Goal: Information Seeking & Learning: Learn about a topic

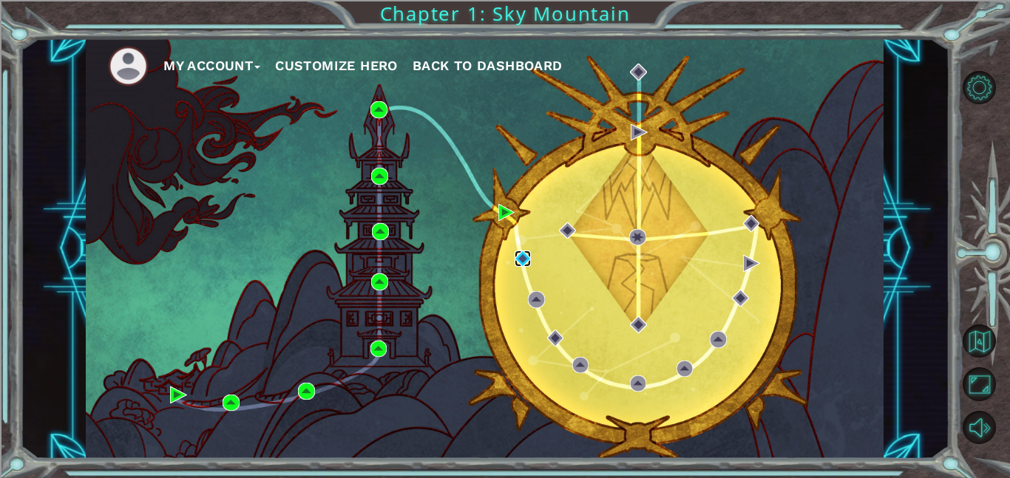
click at [523, 253] on img at bounding box center [523, 259] width 17 height 17
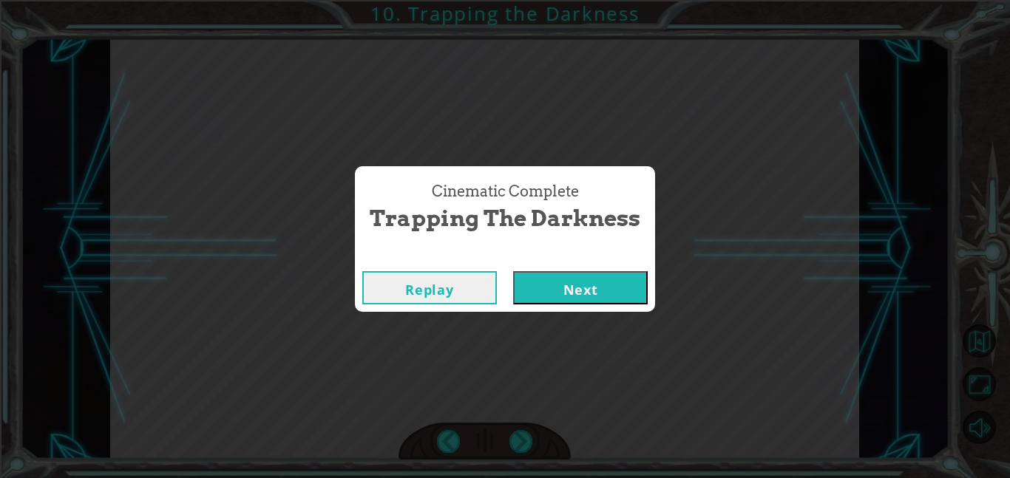
click at [637, 291] on button "Next" at bounding box center [580, 287] width 135 height 33
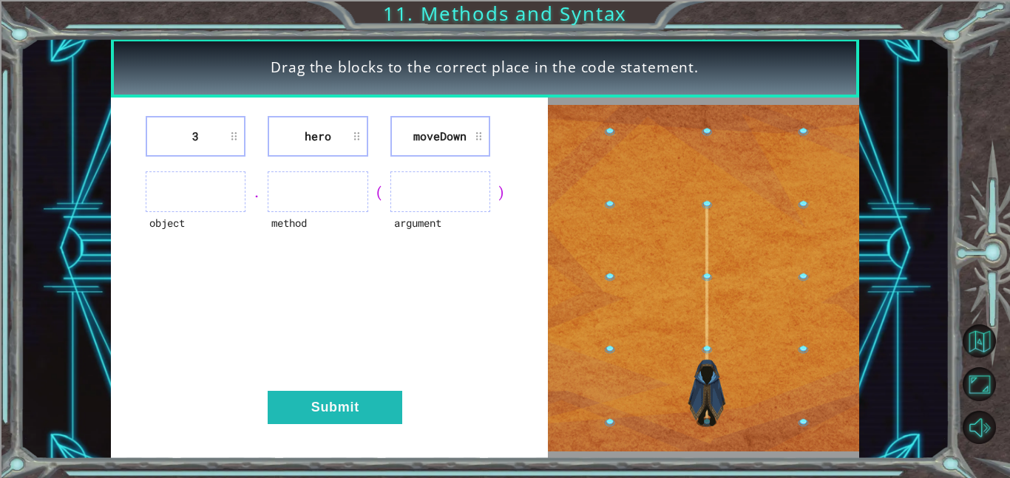
click at [221, 183] on ul at bounding box center [196, 192] width 100 height 41
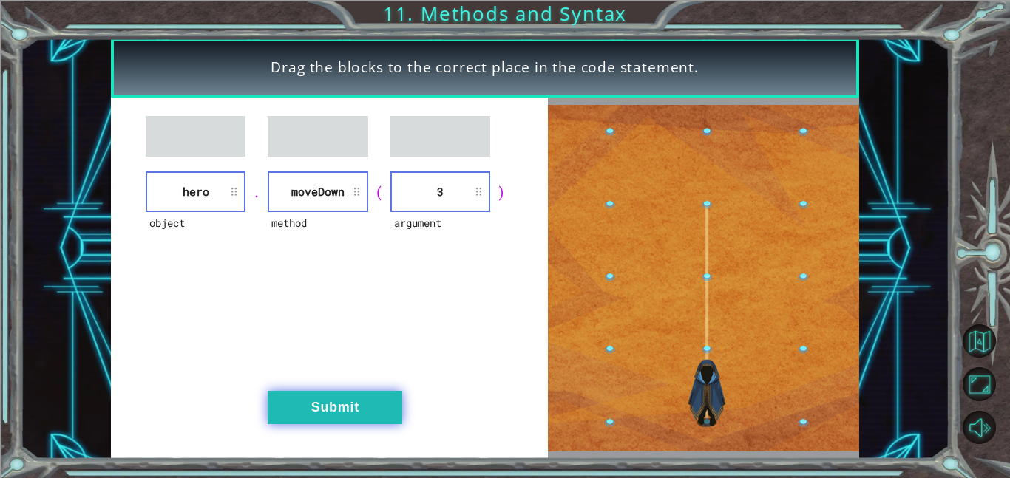
click at [333, 397] on button "Submit" at bounding box center [335, 407] width 135 height 33
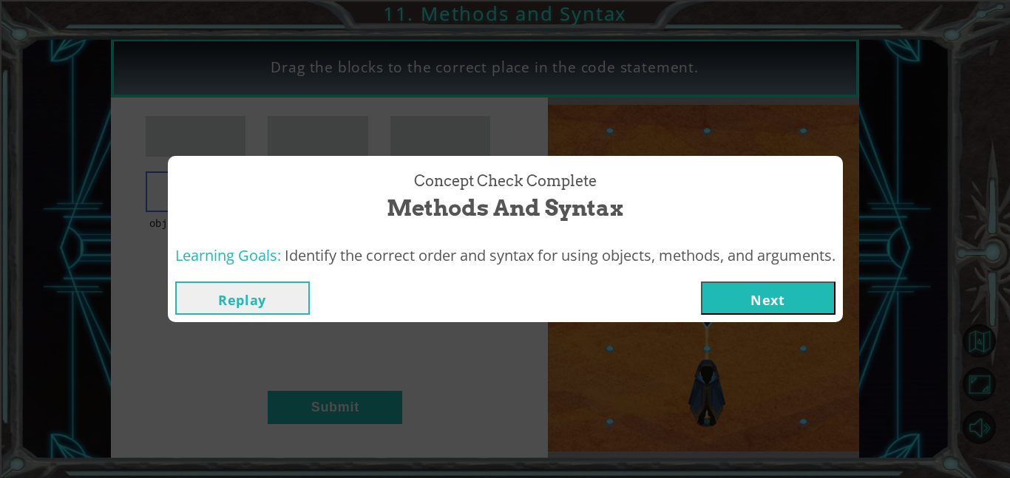
click at [797, 296] on button "Next" at bounding box center [768, 298] width 135 height 33
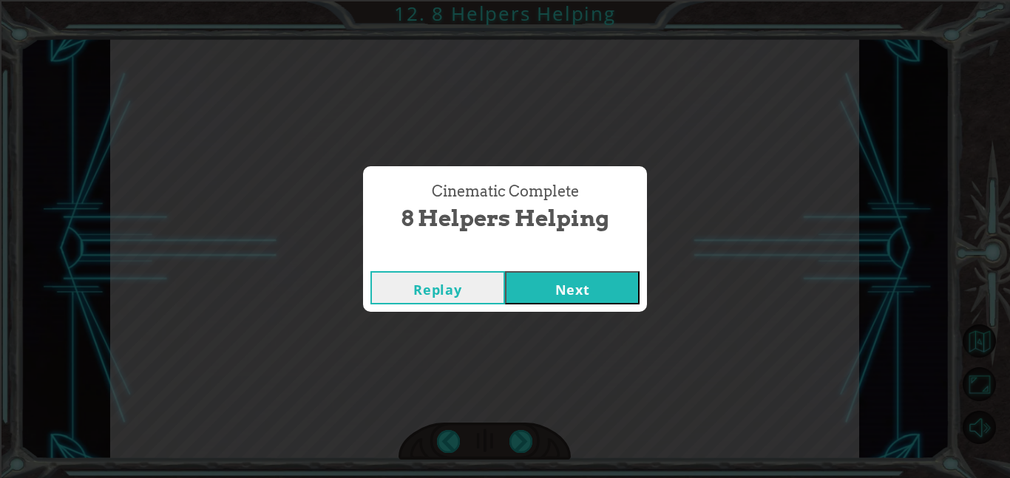
click at [560, 282] on button "Next" at bounding box center [572, 287] width 135 height 33
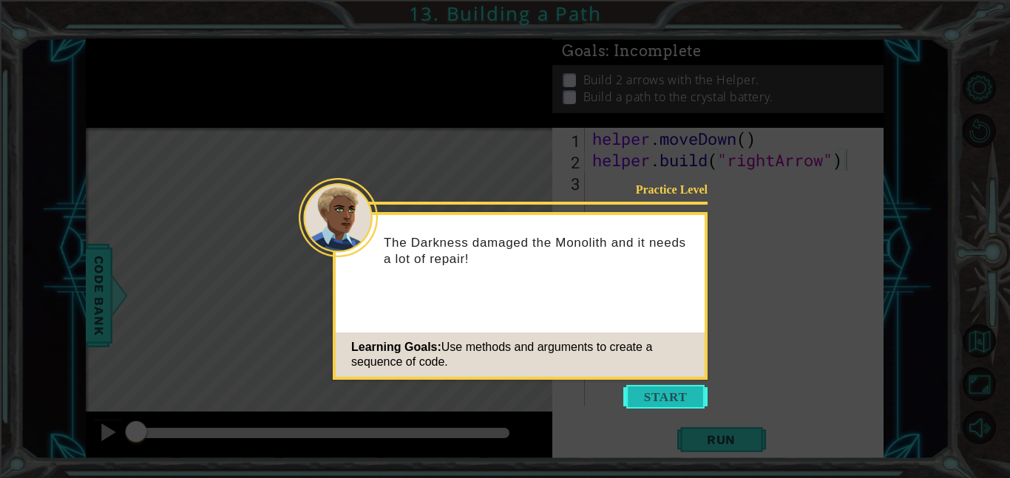
click at [672, 392] on button "Start" at bounding box center [665, 397] width 84 height 24
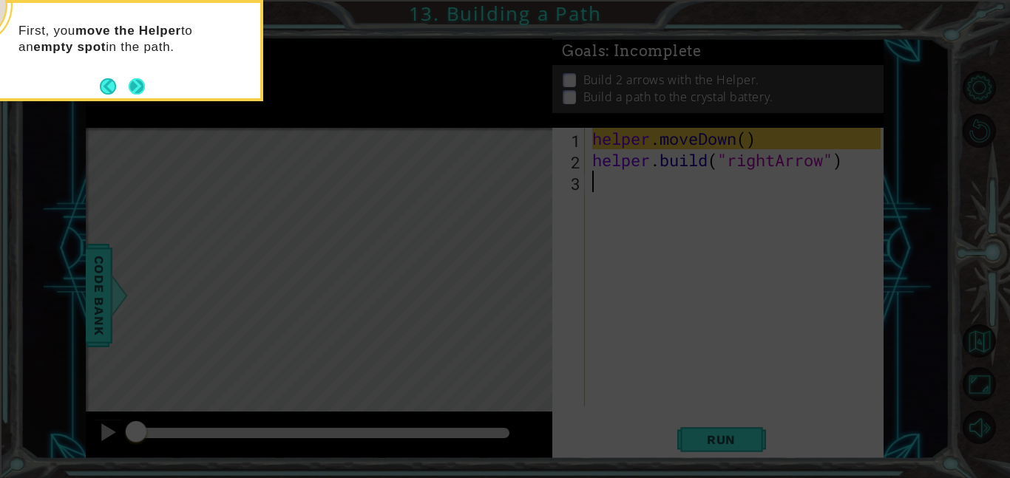
click at [140, 84] on button "Next" at bounding box center [137, 86] width 16 height 16
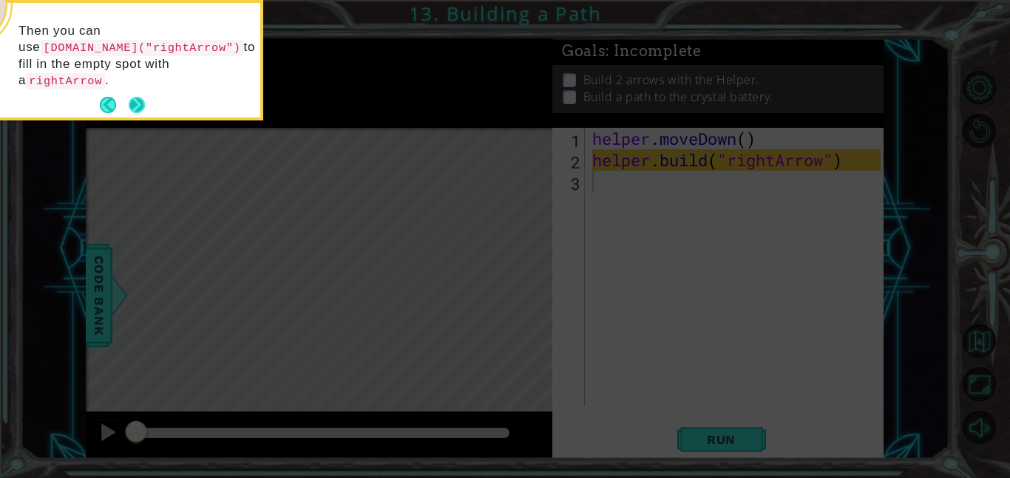
click at [135, 97] on button "Next" at bounding box center [137, 105] width 16 height 16
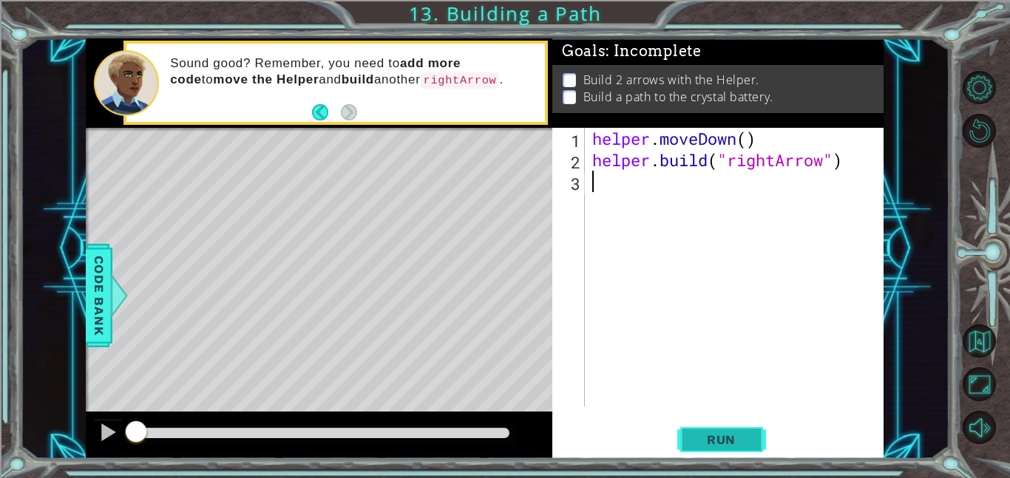
click at [720, 448] on button "Run" at bounding box center [721, 439] width 89 height 33
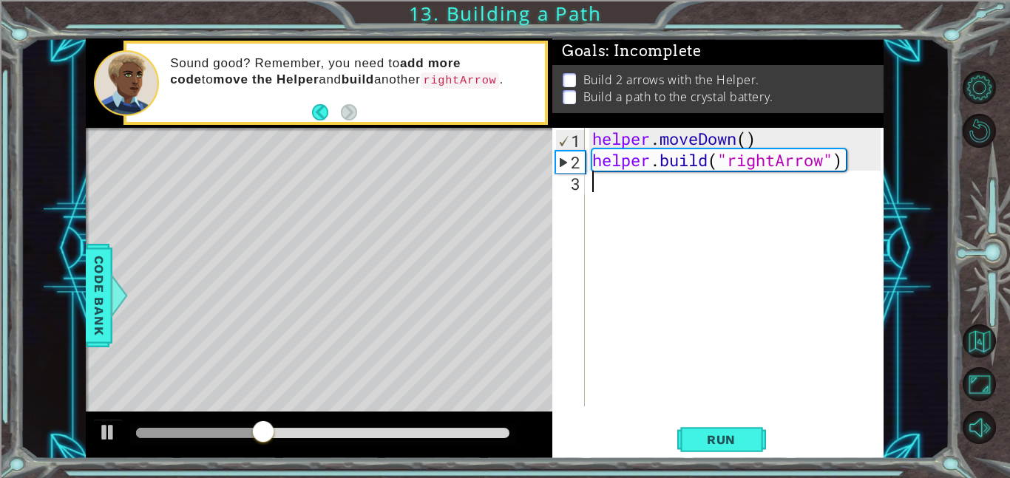
click at [732, 375] on div "helper . moveDown ( ) helper . build ( "rightArrow" )" at bounding box center [738, 289] width 299 height 322
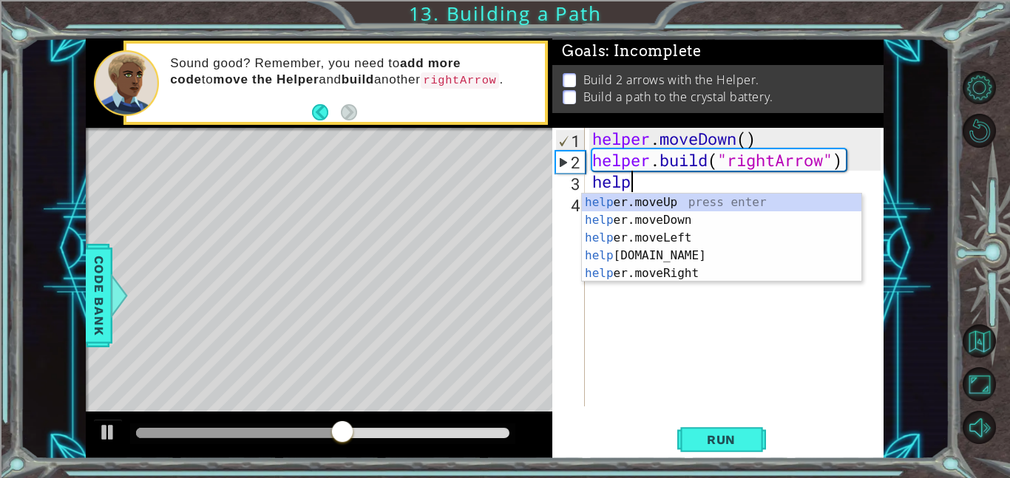
scroll to position [0, 1]
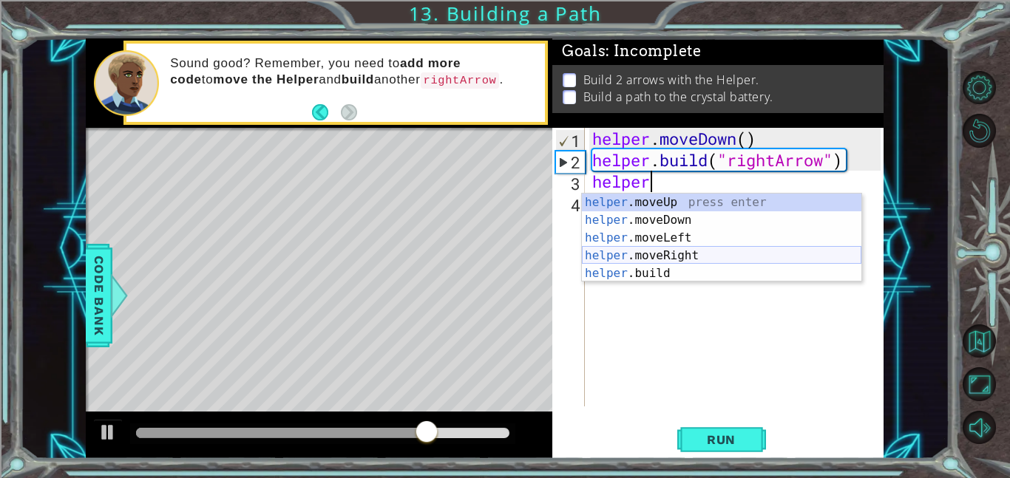
click at [696, 258] on div "helper .moveUp press enter helper .moveDown press enter helper .moveLeft press …" at bounding box center [721, 256] width 279 height 124
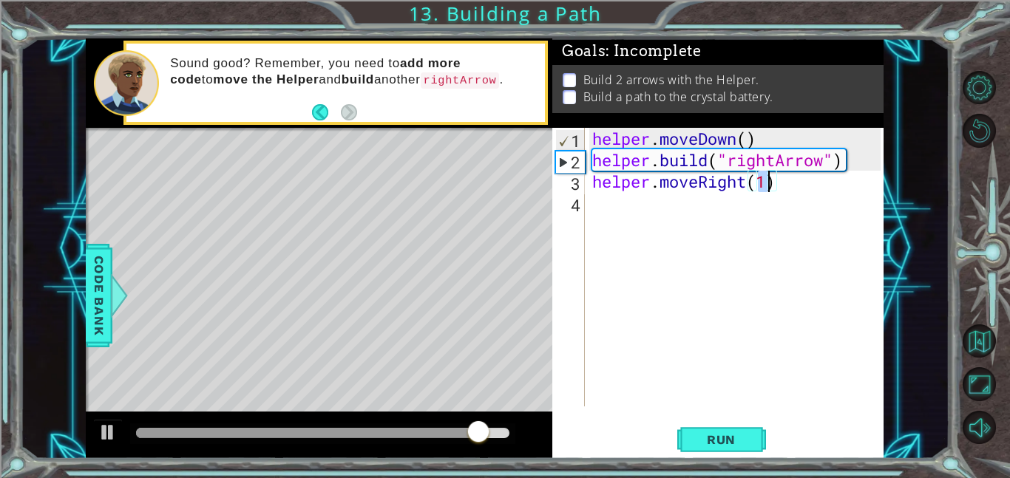
type textarea "helper.moveRight(3)"
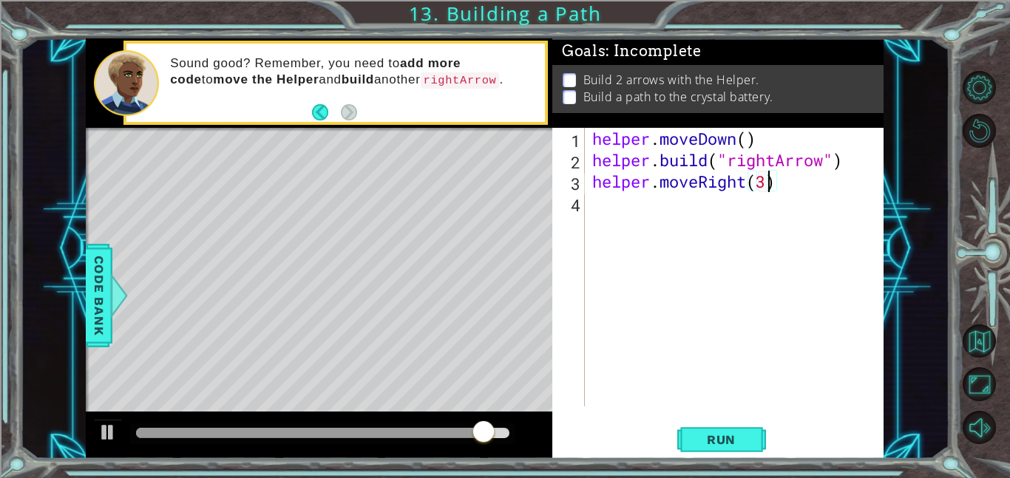
scroll to position [0, 7]
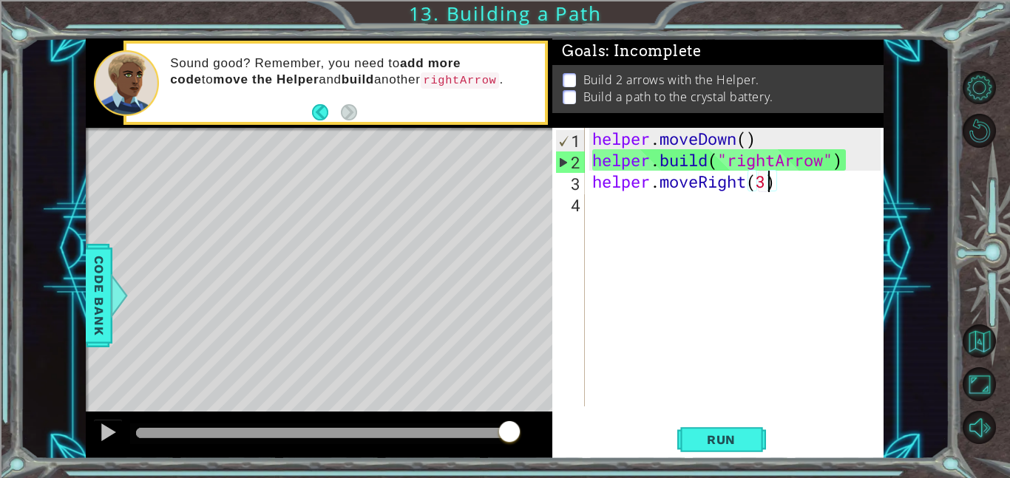
click at [713, 206] on div "helper . moveDown ( ) helper . build ( "rightArrow" ) helper . moveRight ( 3 )" at bounding box center [738, 289] width 299 height 322
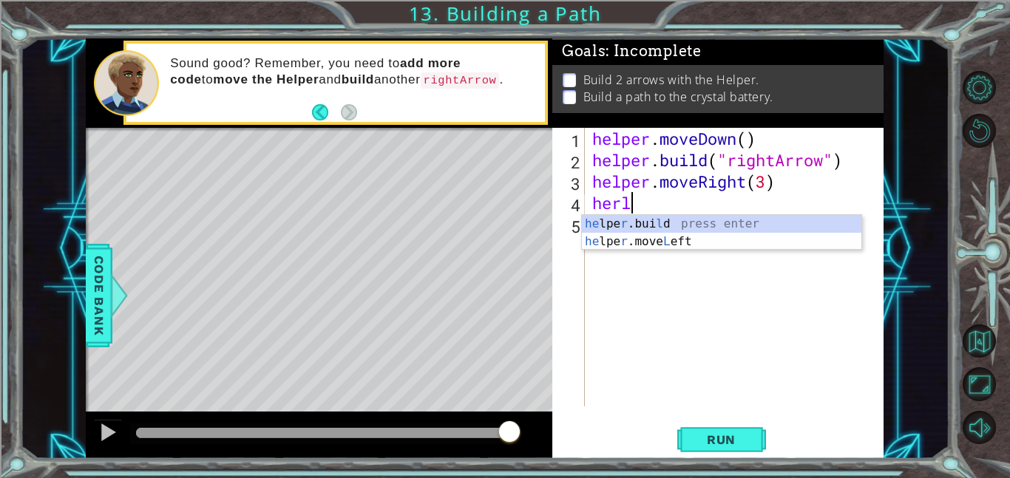
scroll to position [0, 1]
click at [747, 226] on div "he lpe r .[PERSON_NAME] press enter he lpe r .move L eft press enter" at bounding box center [721, 250] width 279 height 71
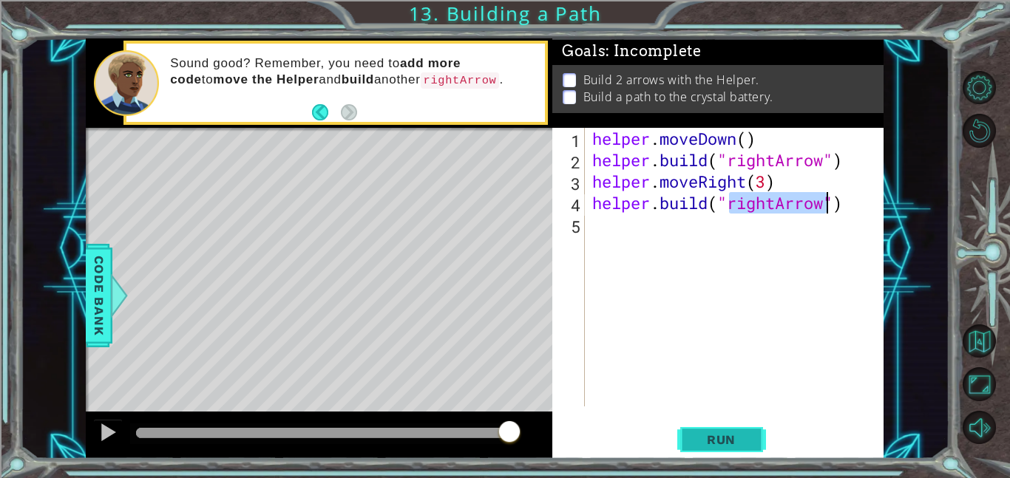
type textarea "[DOMAIN_NAME]("rightArrow")"
click at [739, 437] on span "Run" at bounding box center [721, 439] width 58 height 15
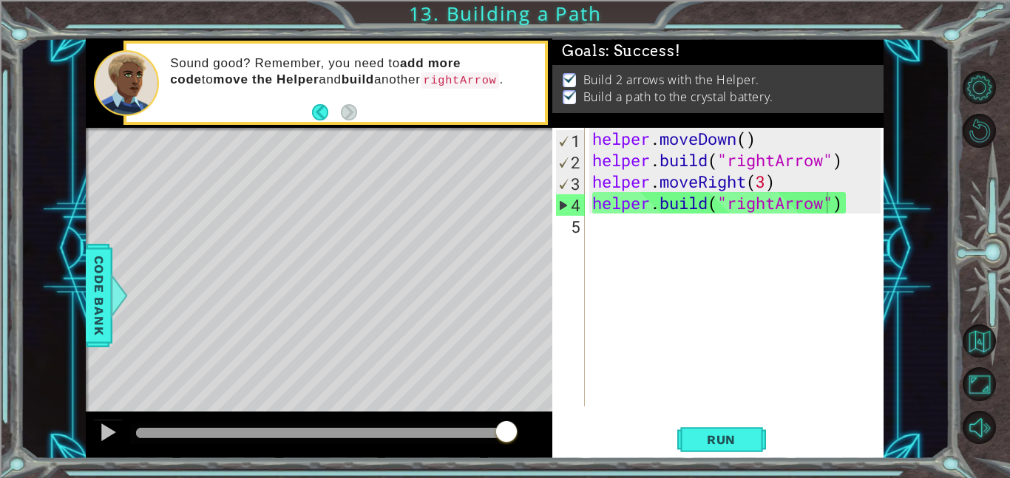
click at [644, 231] on div "helper . moveDown ( ) helper . build ( "rightArrow" ) helper . moveRight ( 3 ) …" at bounding box center [738, 289] width 299 height 322
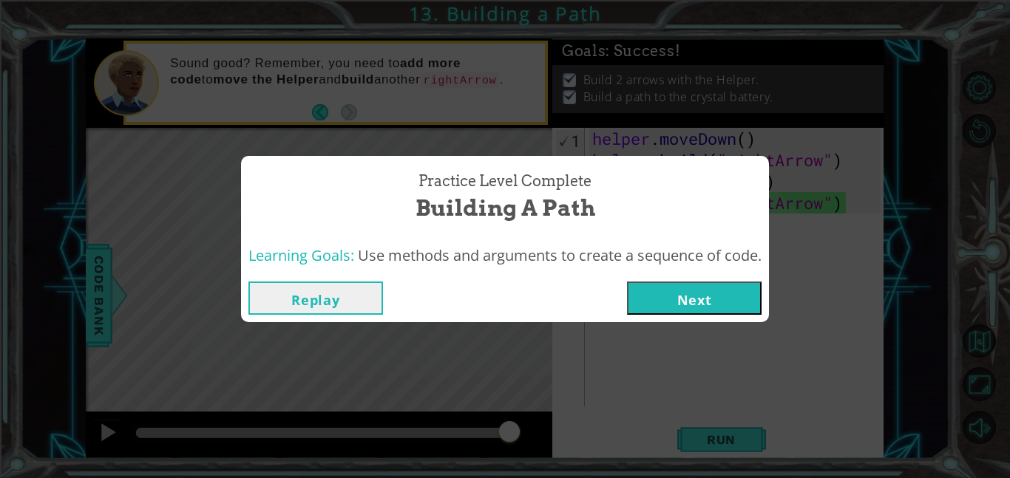
click at [678, 295] on button "Next" at bounding box center [694, 298] width 135 height 33
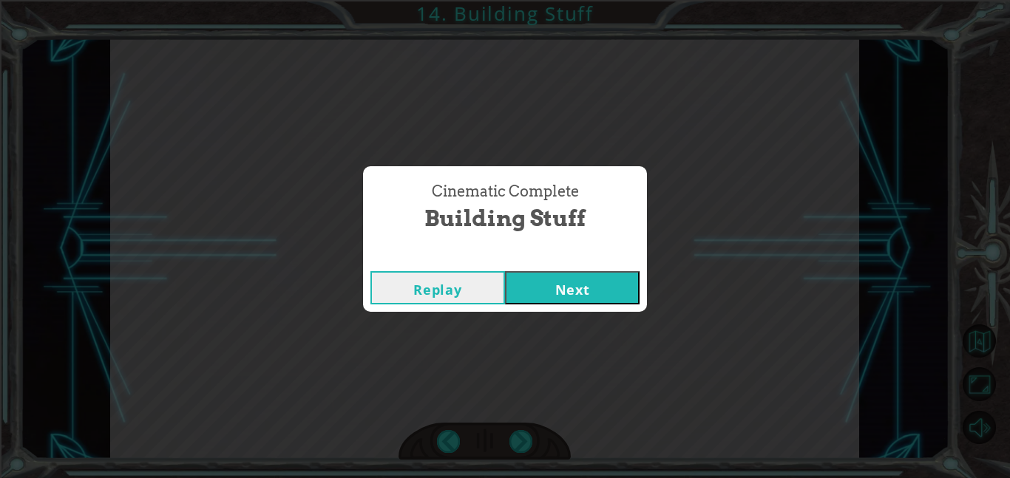
click at [581, 281] on button "Next" at bounding box center [572, 287] width 135 height 33
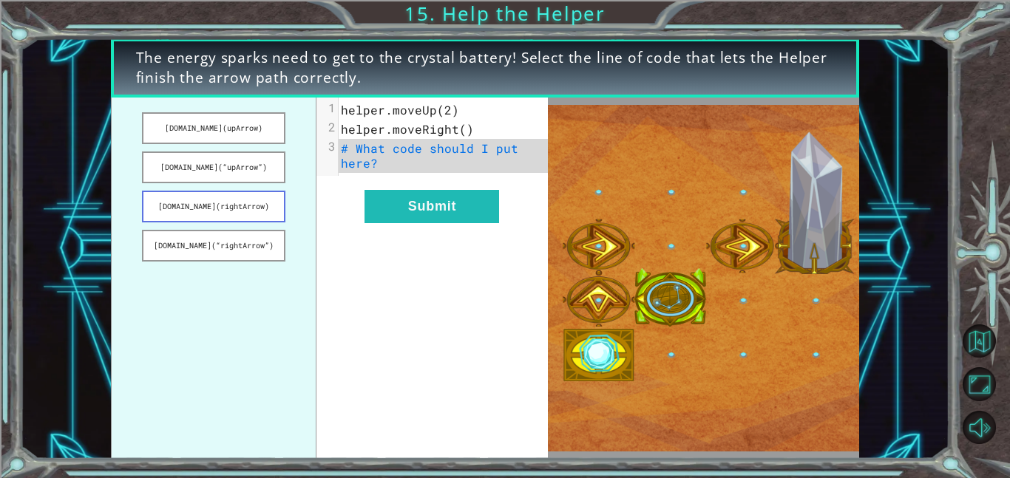
click at [237, 206] on button "[DOMAIN_NAME](rightArrow)" at bounding box center [213, 207] width 143 height 32
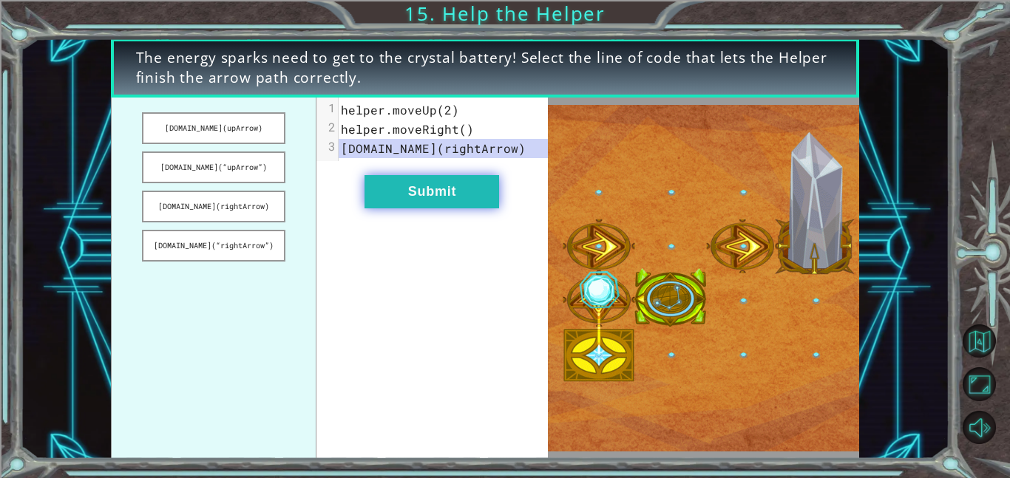
click at [495, 204] on button "Submit" at bounding box center [431, 191] width 135 height 33
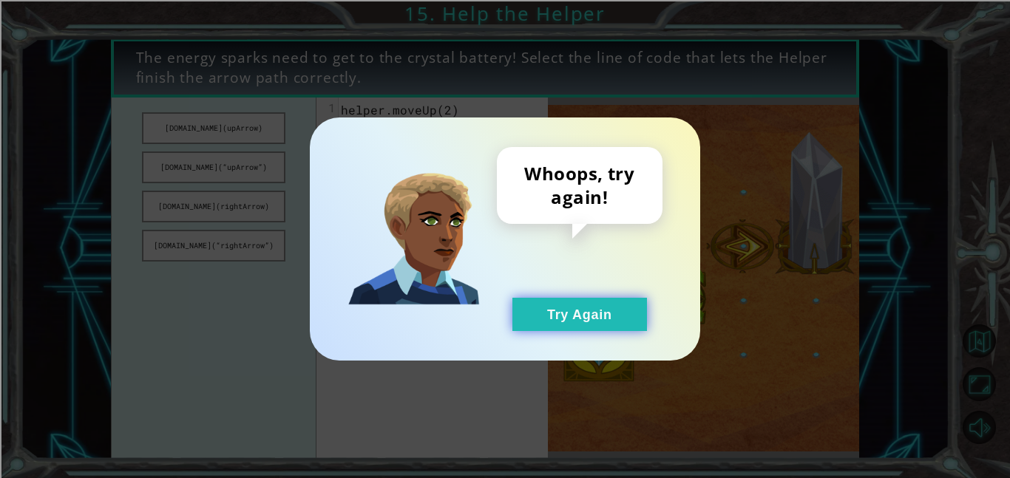
click at [586, 325] on button "Try Again" at bounding box center [579, 314] width 135 height 33
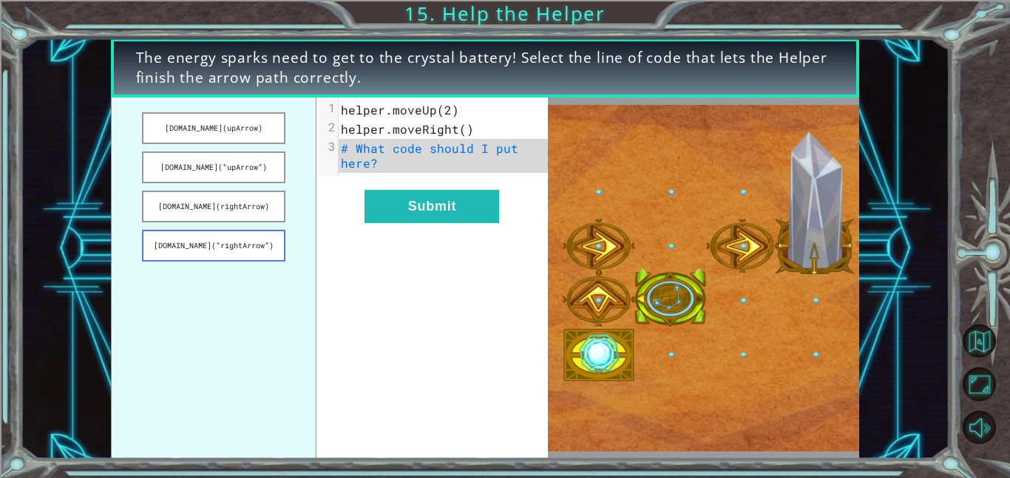
click at [270, 242] on button "[DOMAIN_NAME](“rightArrow”)" at bounding box center [213, 246] width 143 height 32
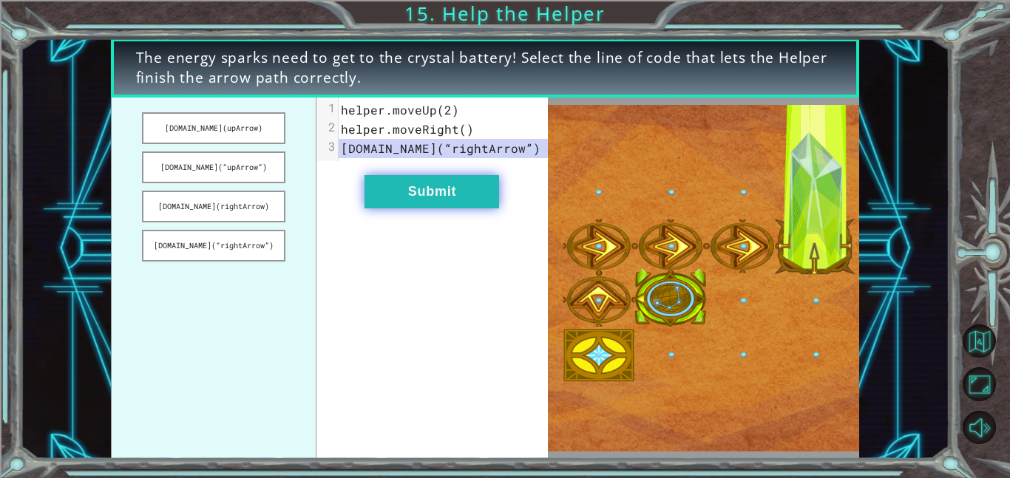
click at [413, 196] on button "Submit" at bounding box center [431, 191] width 135 height 33
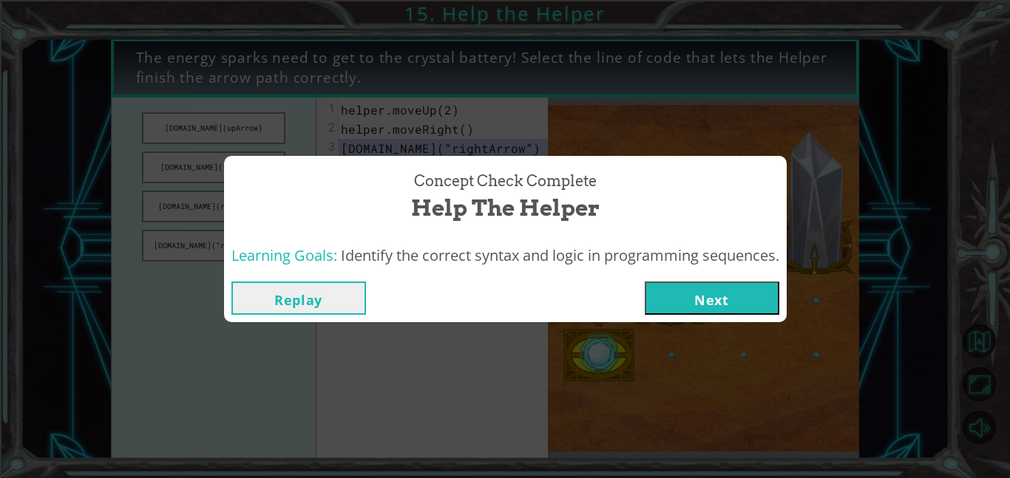
click at [761, 307] on button "Next" at bounding box center [712, 298] width 135 height 33
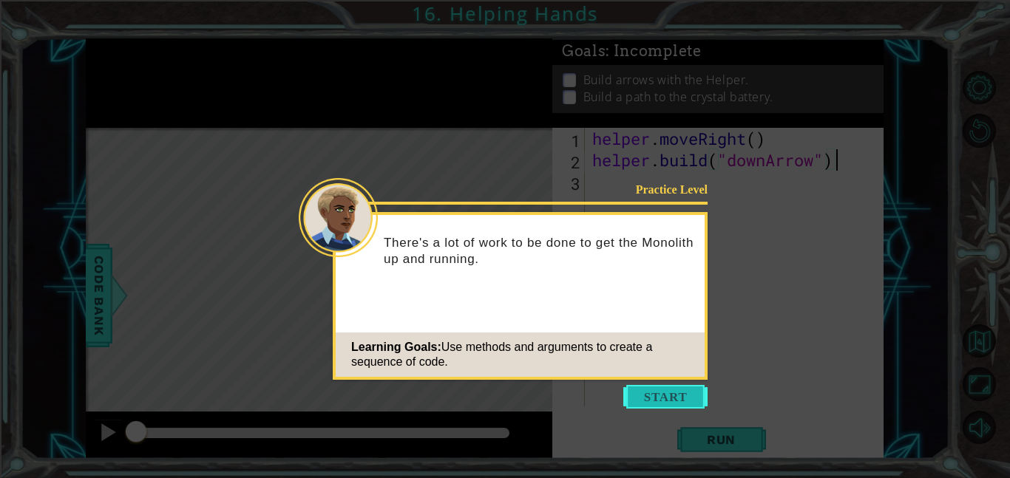
click at [642, 393] on button "Start" at bounding box center [665, 397] width 84 height 24
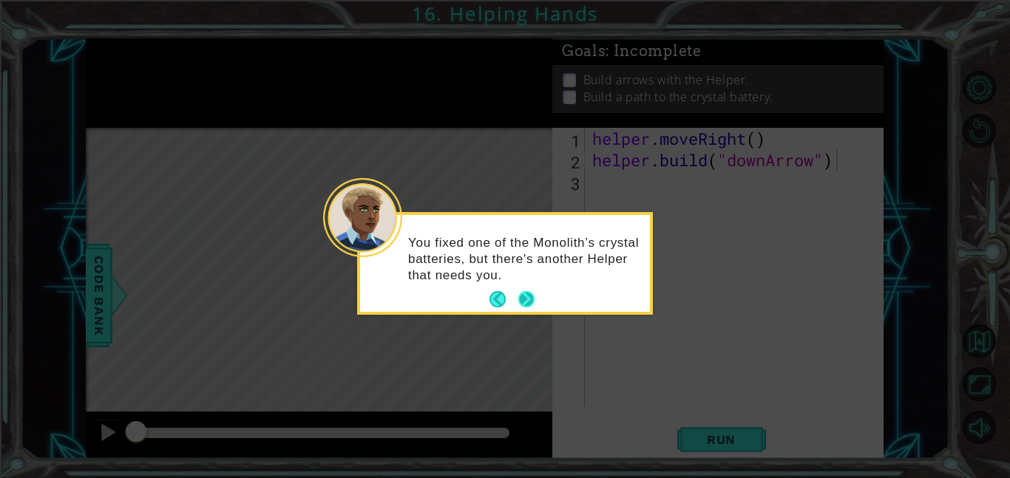
click at [530, 301] on button "Next" at bounding box center [526, 299] width 17 height 17
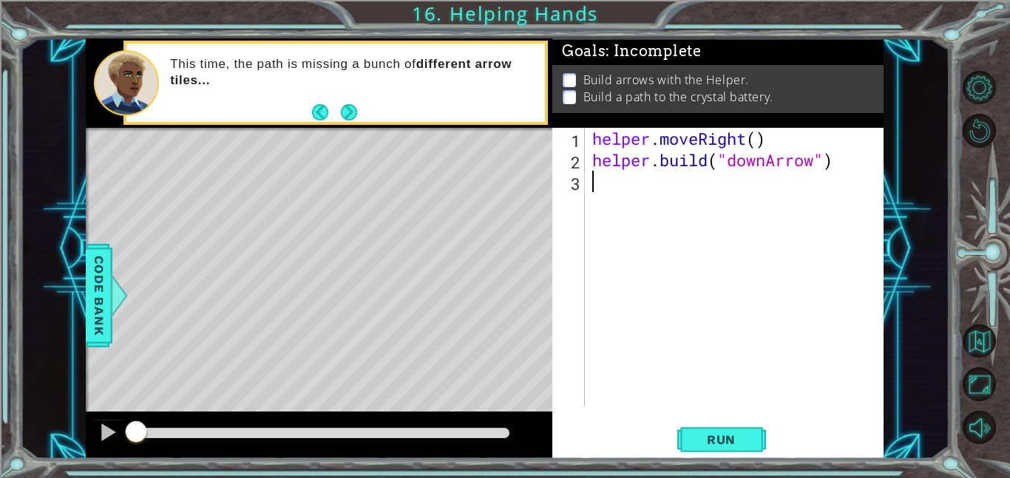
click at [651, 183] on div "helper . moveRight ( ) helper . build ( "downArrow" )" at bounding box center [738, 289] width 299 height 322
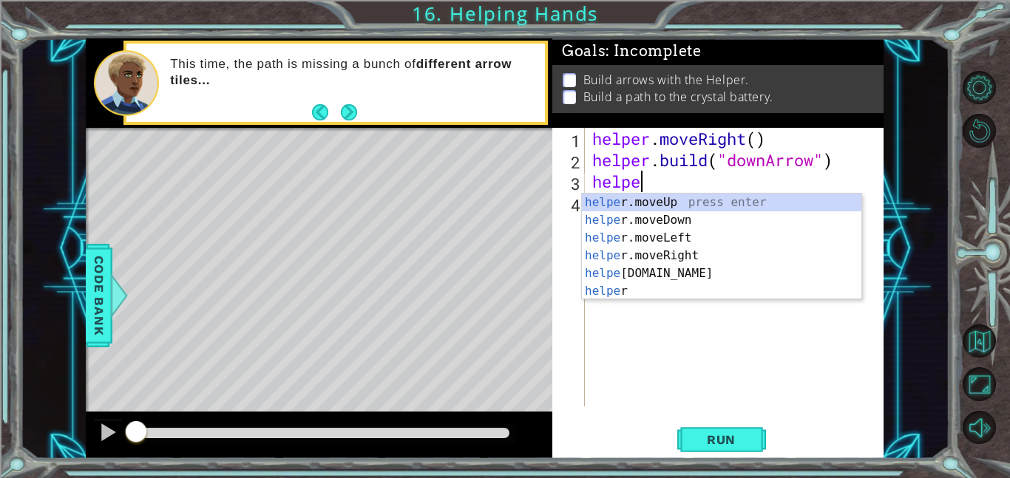
scroll to position [0, 1]
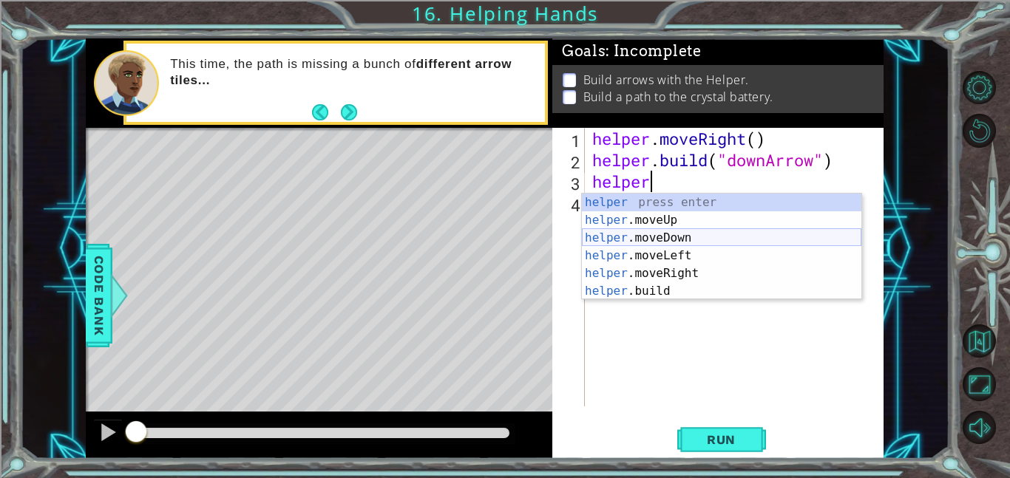
click at [708, 236] on div "helper press enter helper .moveUp press enter helper .moveDown press enter help…" at bounding box center [721, 265] width 279 height 142
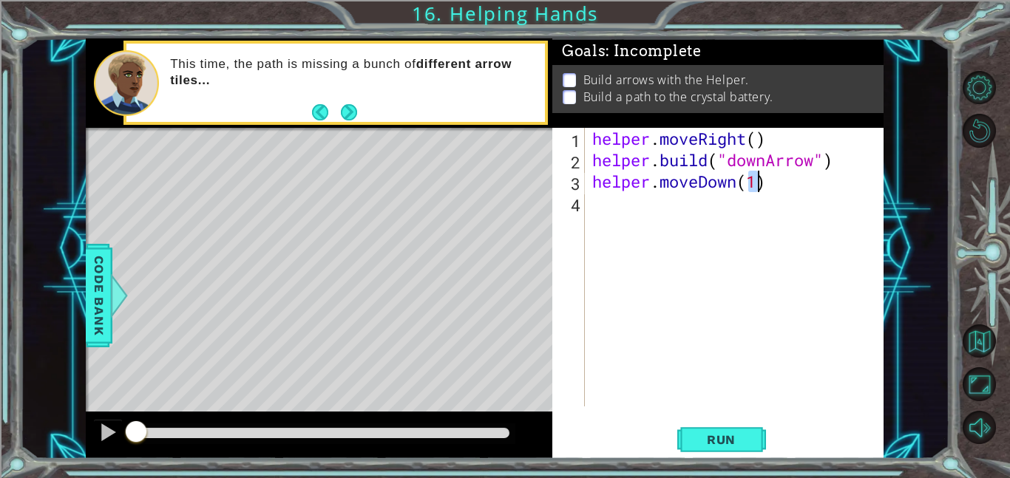
type textarea "helper.moveDown(1)"
click at [690, 209] on div "helper . moveRight ( ) helper . build ( "downArrow" ) helper . moveDown ( 1 )" at bounding box center [738, 289] width 299 height 322
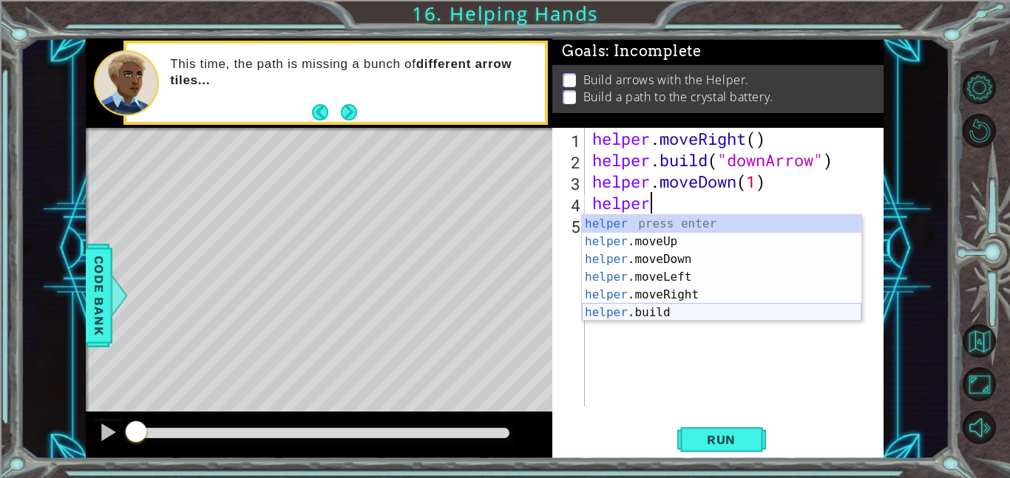
click at [707, 311] on div "helper press enter helper .moveUp press enter helper .moveDown press enter help…" at bounding box center [721, 286] width 279 height 142
type textarea "[DOMAIN_NAME]("rightArrow")"
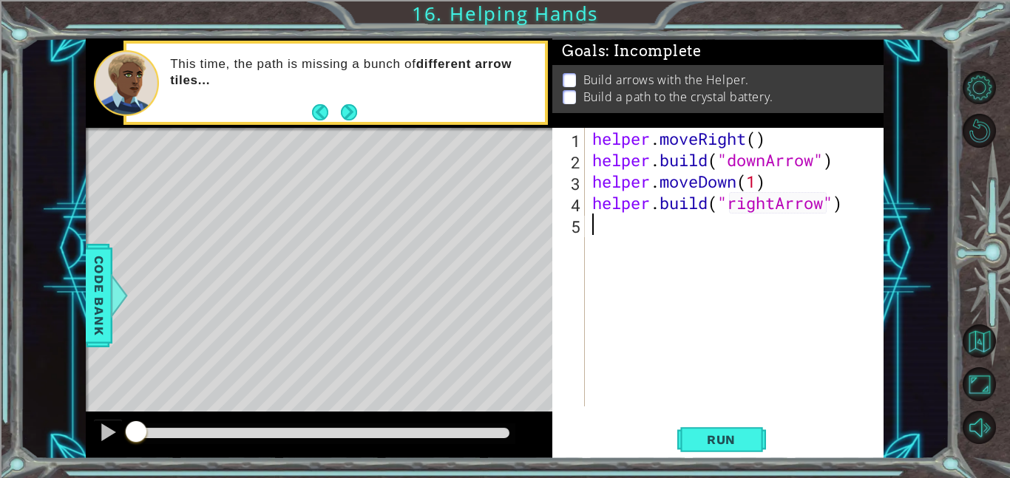
click at [674, 225] on div "helper . moveRight ( ) helper . build ( "downArrow" ) helper . moveDown ( 1 ) h…" at bounding box center [738, 289] width 299 height 322
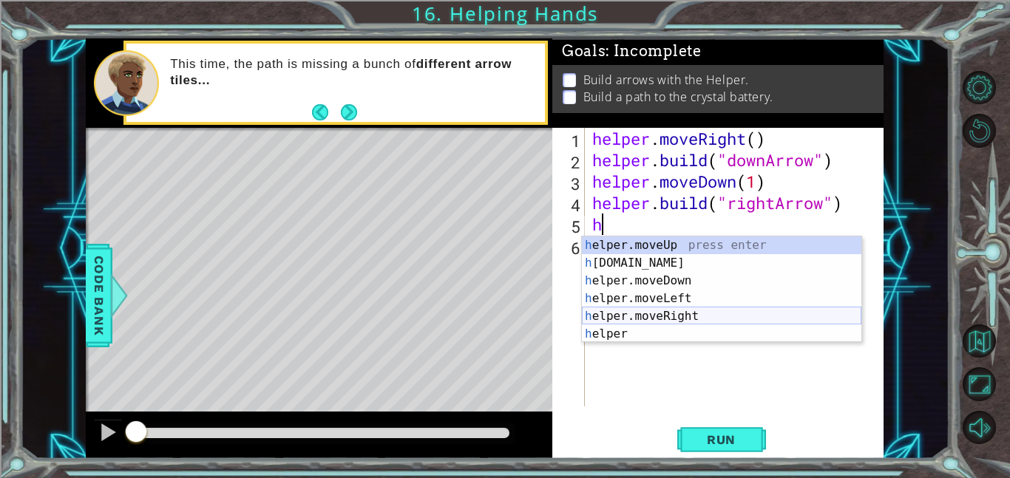
click at [701, 319] on div "h elper.moveUp press enter h [DOMAIN_NAME] press enter h elper.moveDown press e…" at bounding box center [721, 308] width 279 height 142
type textarea "helper.moveRight(1)"
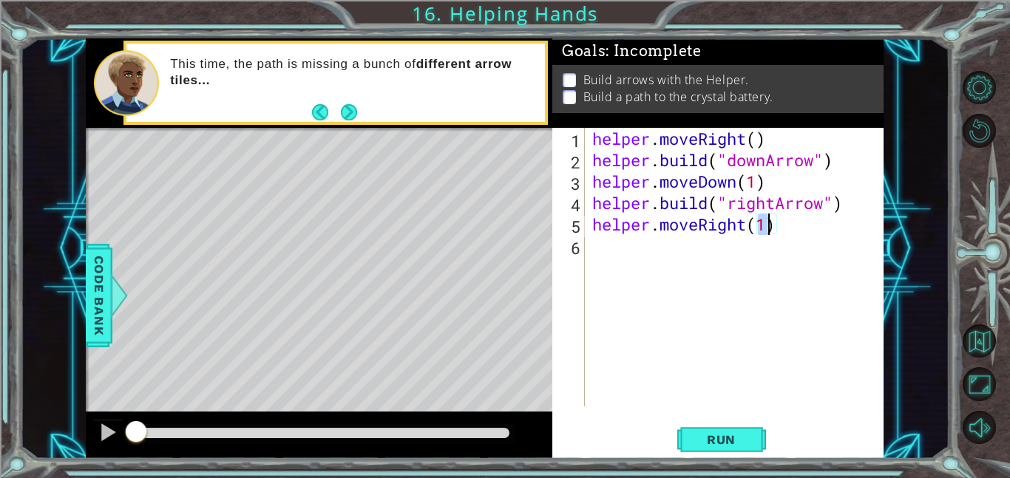
click at [688, 246] on div "helper . moveRight ( ) helper . build ( "downArrow" ) helper . moveDown ( 1 ) h…" at bounding box center [738, 289] width 299 height 322
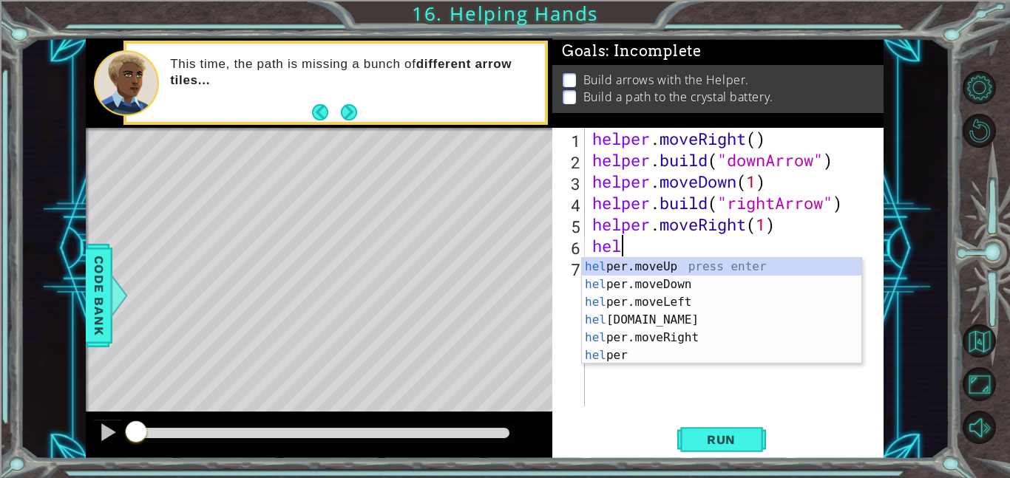
scroll to position [0, 1]
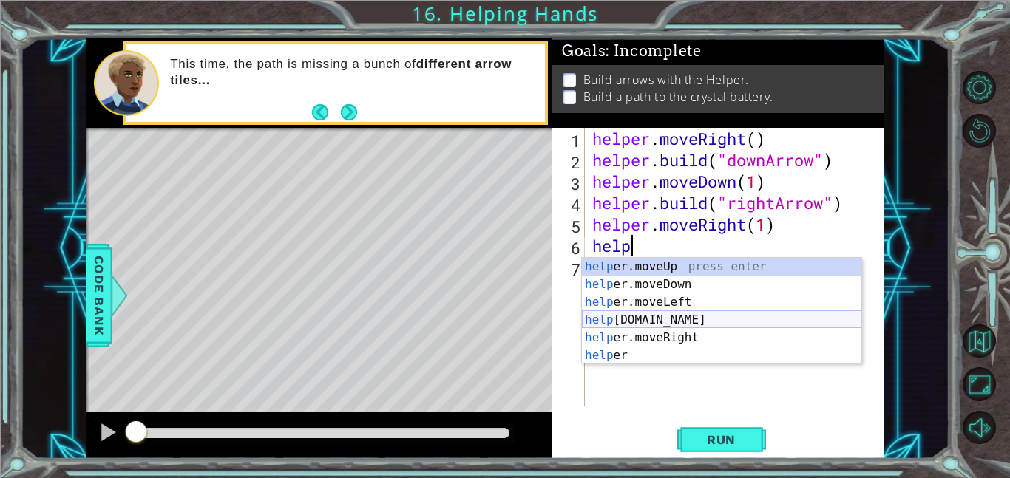
click at [694, 328] on div "help er.moveUp press enter help er.moveDown press enter help er.moveLeft press …" at bounding box center [721, 329] width 279 height 142
type textarea "[DOMAIN_NAME]("rightArrow")"
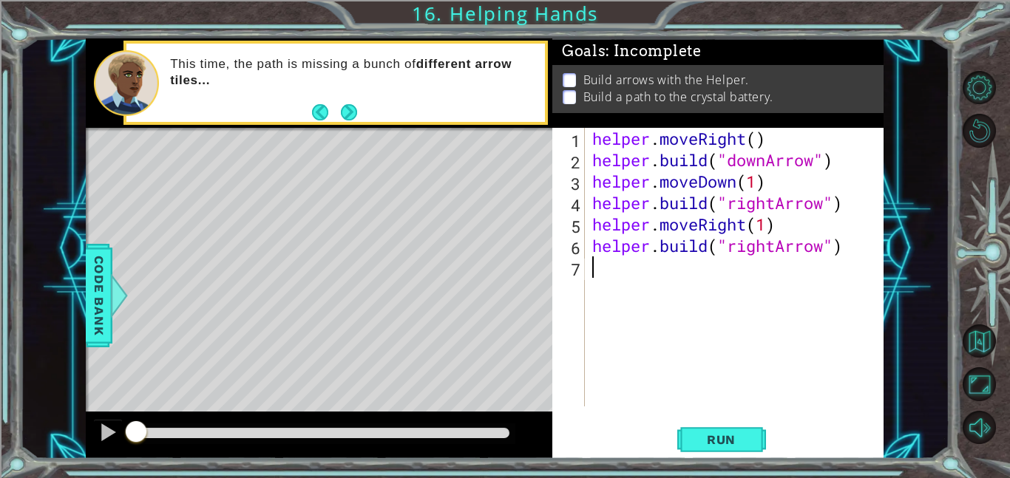
click at [707, 283] on div "helper . moveRight ( ) helper . build ( "downArrow" ) helper . moveDown ( 1 ) h…" at bounding box center [738, 289] width 299 height 322
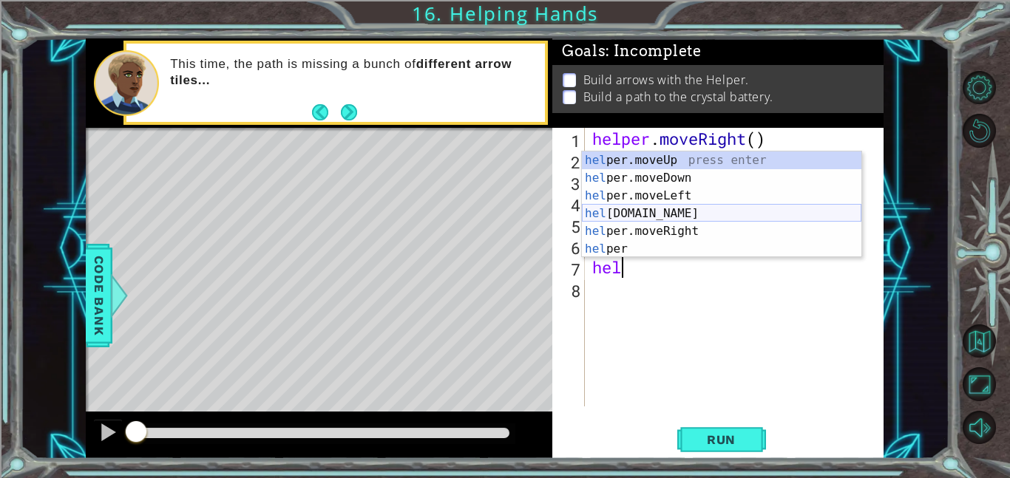
click at [723, 223] on div "hel per.moveUp press enter hel per.moveDown press enter hel per.moveLeft press …" at bounding box center [721, 223] width 279 height 142
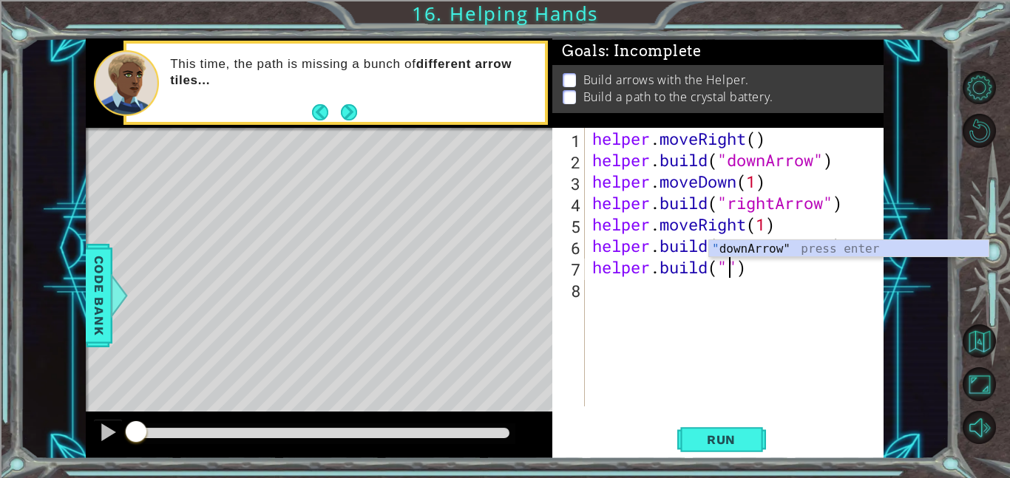
click at [746, 274] on div "helper . moveRight ( ) helper . build ( "downArrow" ) helper . moveDown ( 1 ) h…" at bounding box center [738, 289] width 299 height 322
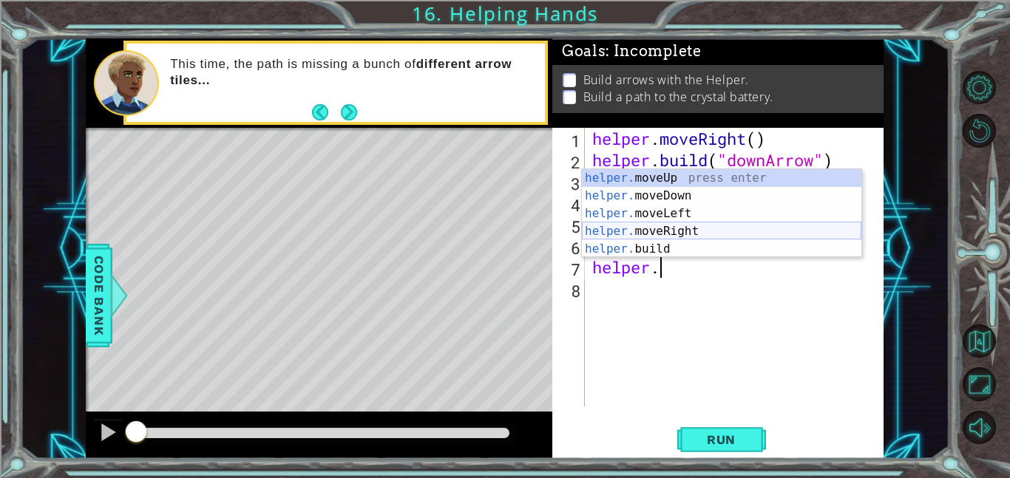
click at [711, 234] on div "helper. moveUp press enter helper. moveDown press enter helper. moveLeft press …" at bounding box center [721, 231] width 279 height 124
type textarea "helper.moveRight(1)"
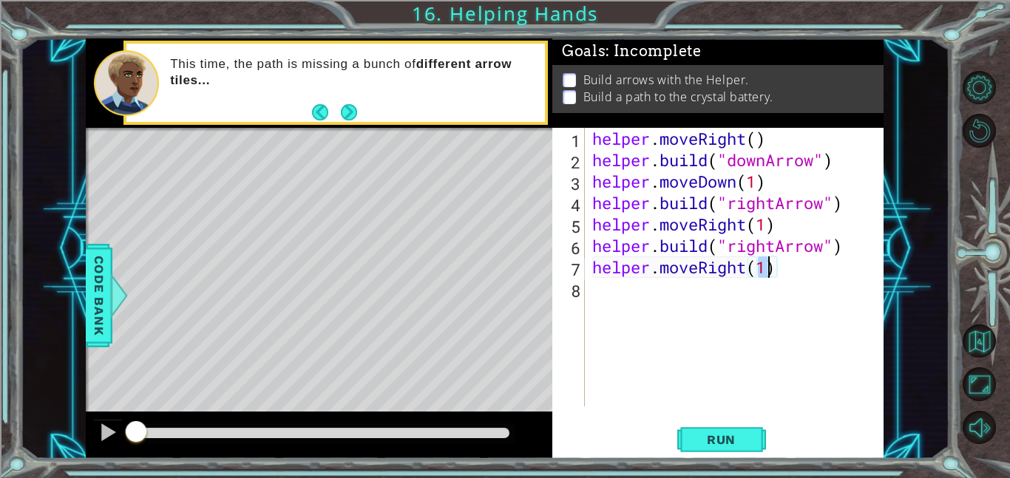
click at [648, 296] on div "helper . moveRight ( ) helper . build ( "downArrow" ) helper . moveDown ( 1 ) h…" at bounding box center [738, 289] width 299 height 322
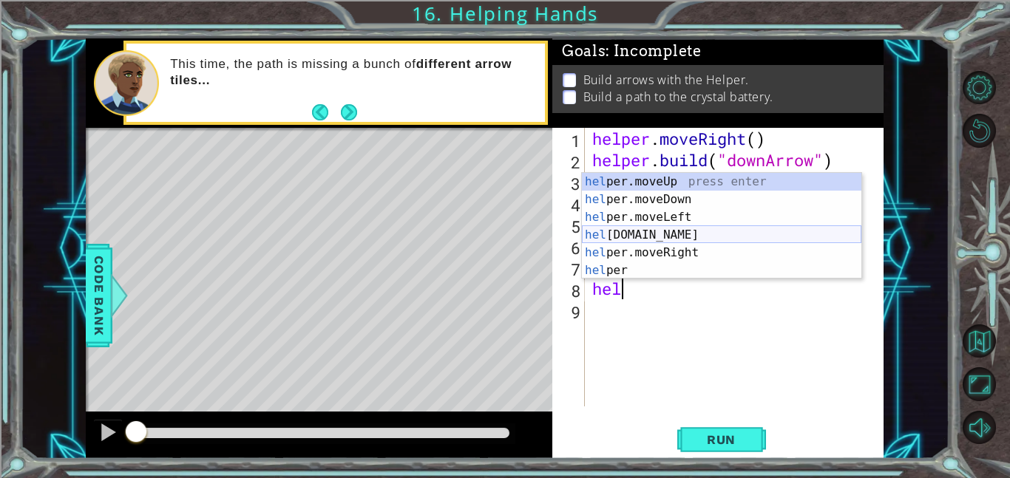
click at [690, 235] on div "hel per.moveUp press enter hel per.moveDown press enter hel per.moveLeft press …" at bounding box center [721, 244] width 279 height 142
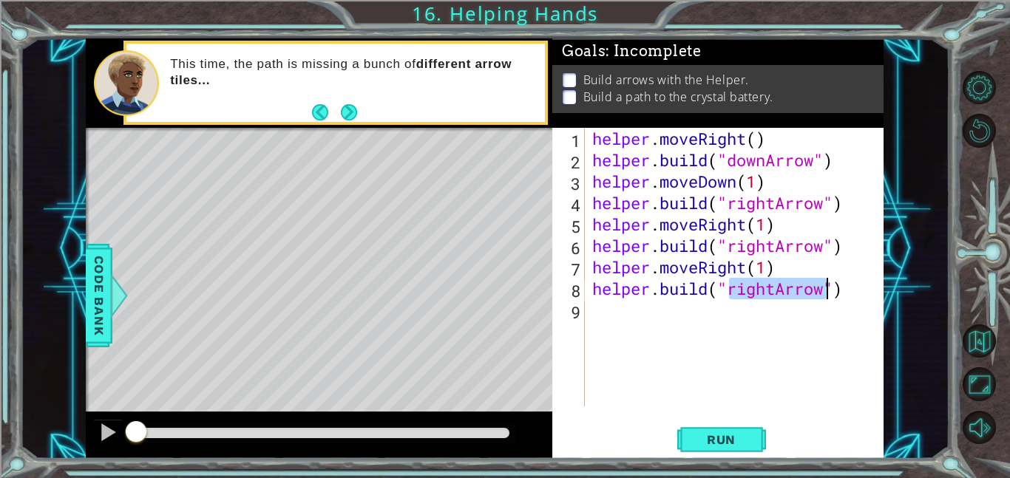
click at [774, 288] on div "helper . moveRight ( ) helper . build ( "downArrow" ) helper . moveDown ( 1 ) h…" at bounding box center [734, 267] width 291 height 279
type textarea "[DOMAIN_NAME]("upArrow")"
click at [751, 442] on button "Run" at bounding box center [721, 439] width 89 height 33
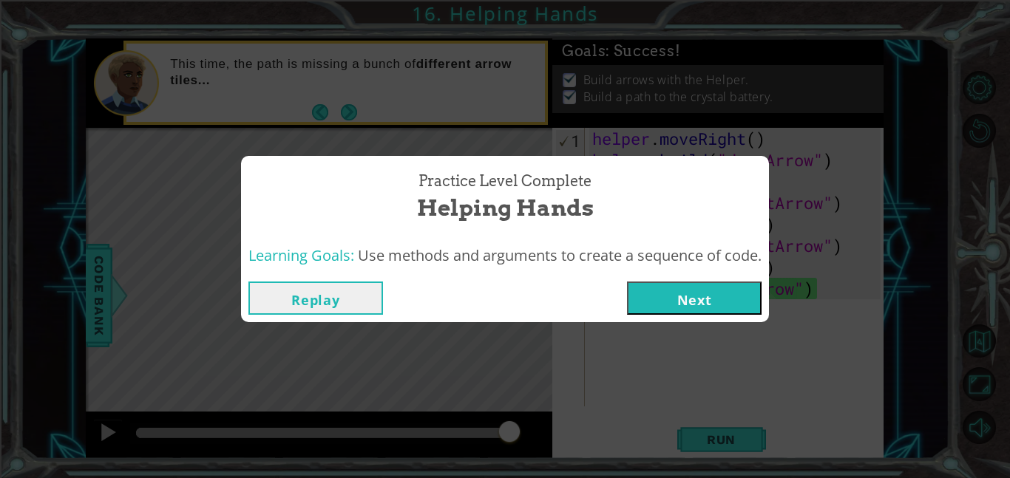
click at [706, 306] on button "Next" at bounding box center [694, 298] width 135 height 33
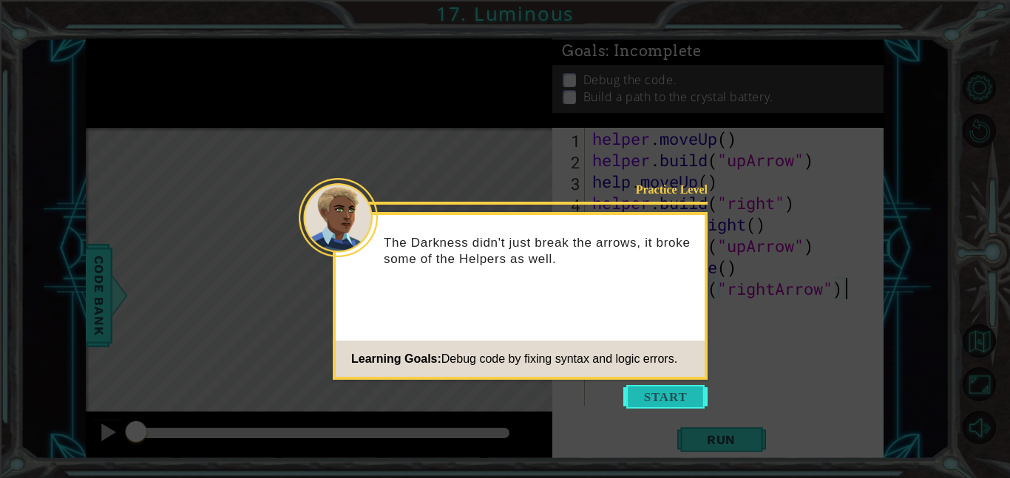
click at [676, 394] on button "Start" at bounding box center [665, 397] width 84 height 24
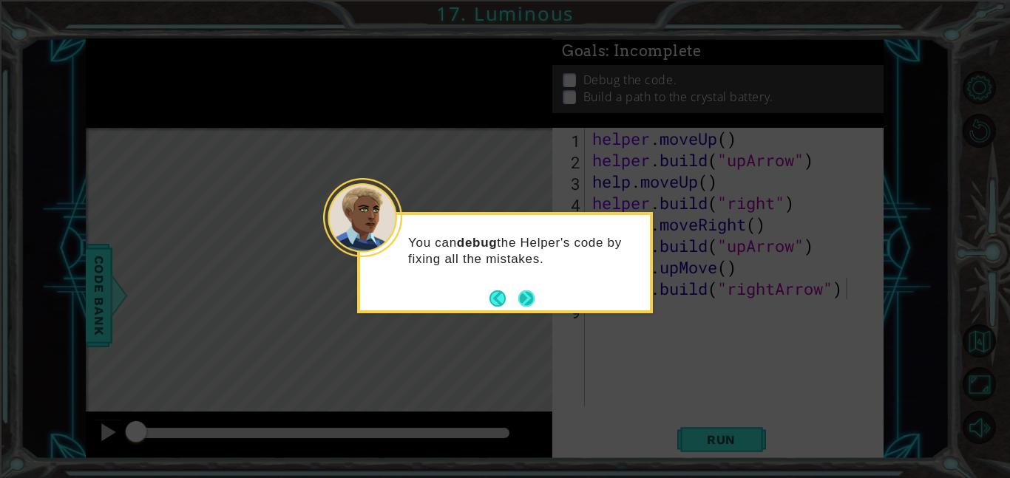
click at [526, 291] on button "Next" at bounding box center [526, 298] width 17 height 17
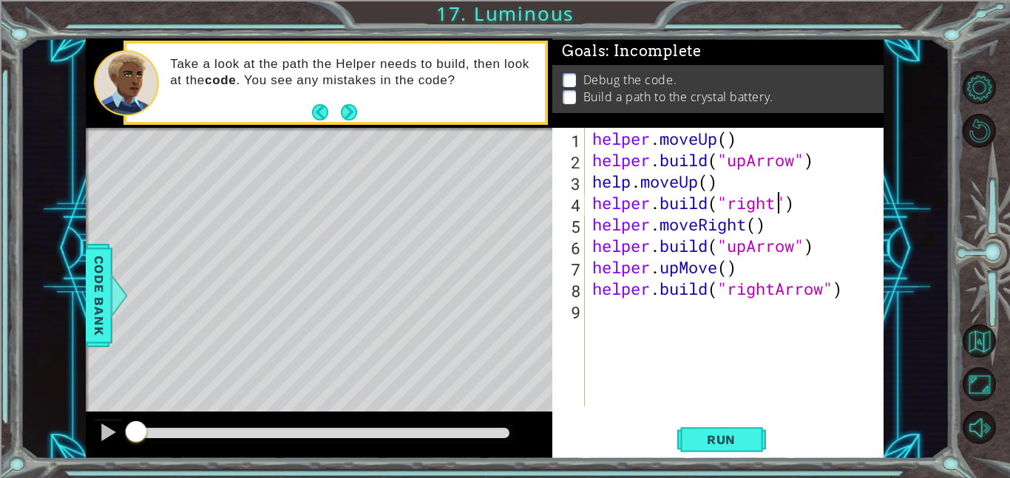
click at [774, 203] on div "helper . moveUp ( ) helper . build ( "upArrow" ) help . moveUp ( ) helper . bui…" at bounding box center [738, 289] width 299 height 322
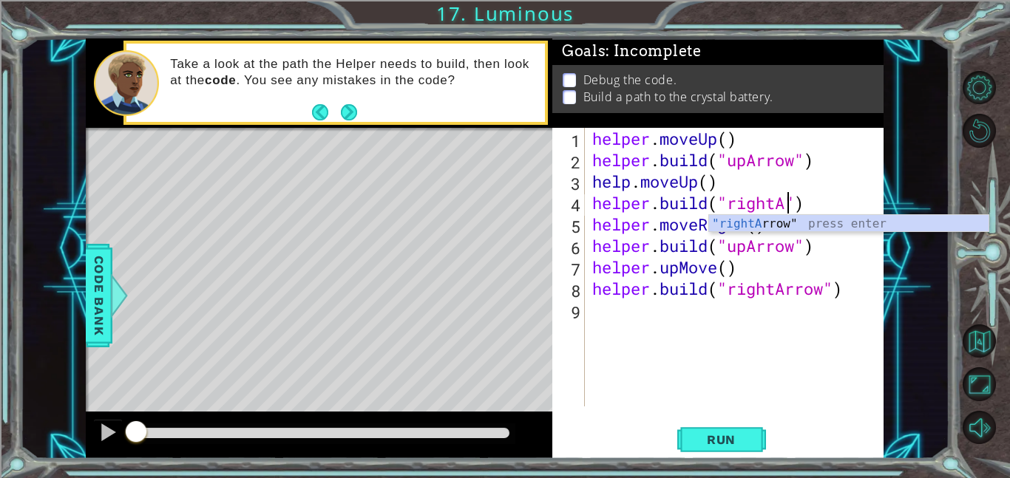
scroll to position [0, 9]
click at [895, 217] on div ""rightAr row" press enter" at bounding box center [848, 241] width 279 height 53
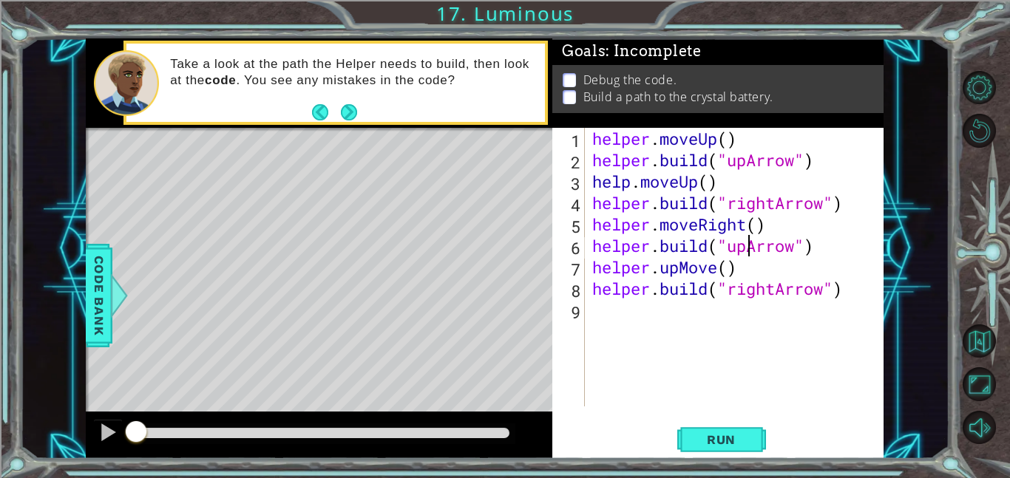
click at [746, 251] on div "helper . moveUp ( ) helper . build ( "upArrow" ) help . moveUp ( ) helper . bui…" at bounding box center [738, 289] width 299 height 322
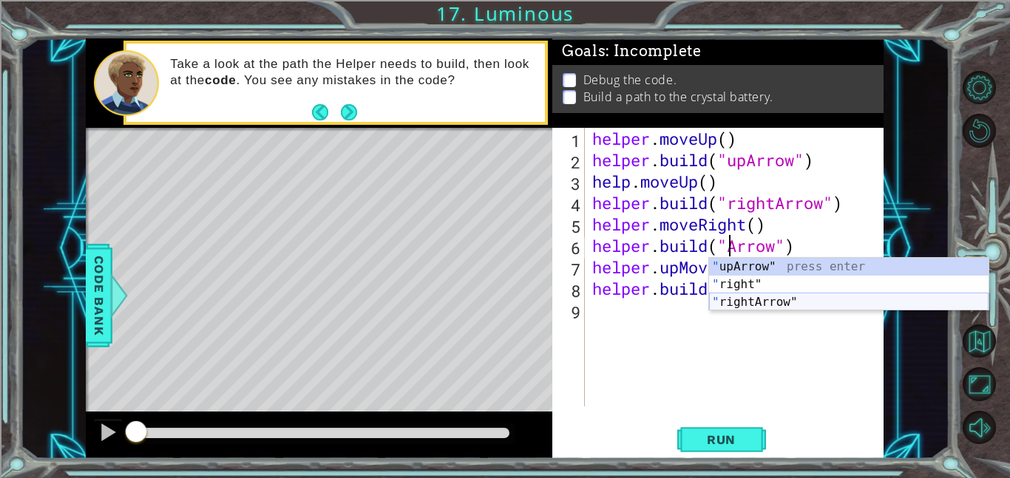
click at [754, 299] on div "" upArrow" press enter " right" press enter " rightArrow" press enter" at bounding box center [848, 302] width 279 height 89
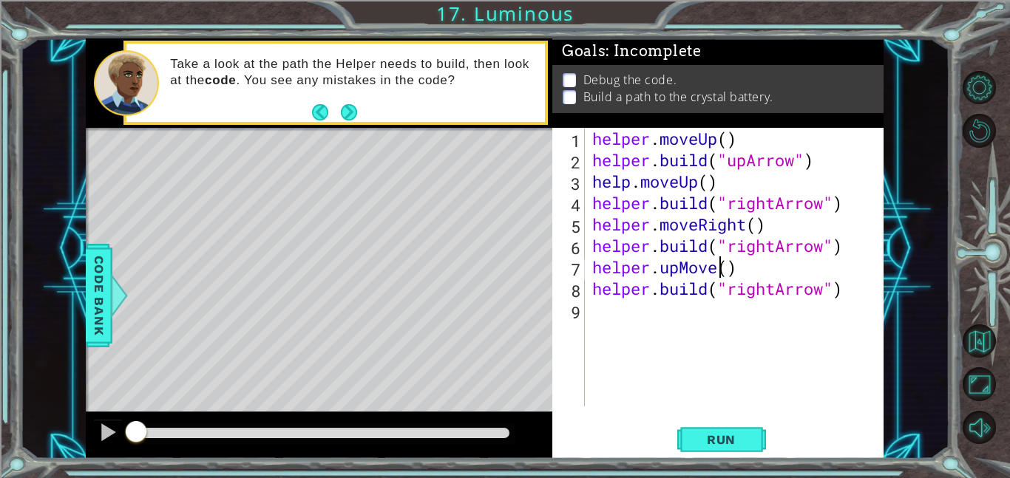
click at [717, 274] on div "helper . moveUp ( ) helper . build ( "upArrow" ) help . moveUp ( ) helper . bui…" at bounding box center [738, 289] width 299 height 322
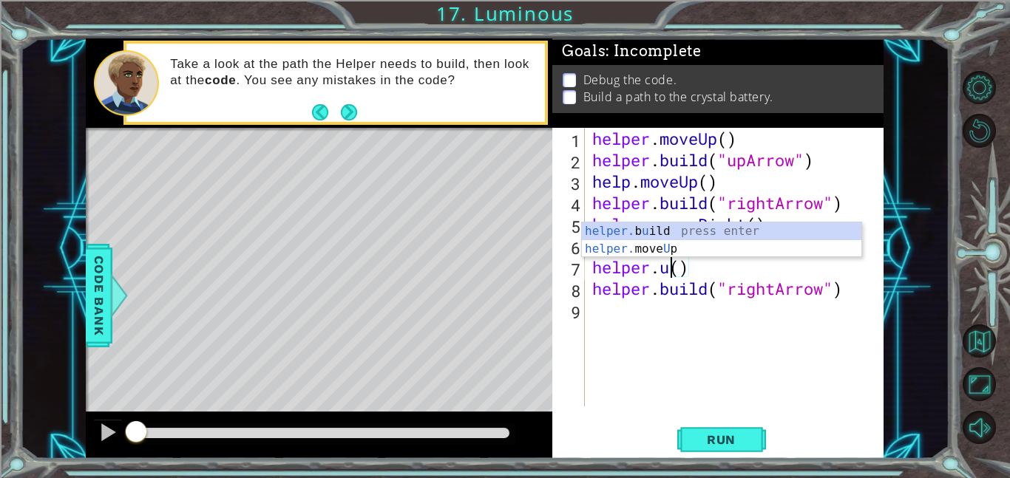
scroll to position [0, 3]
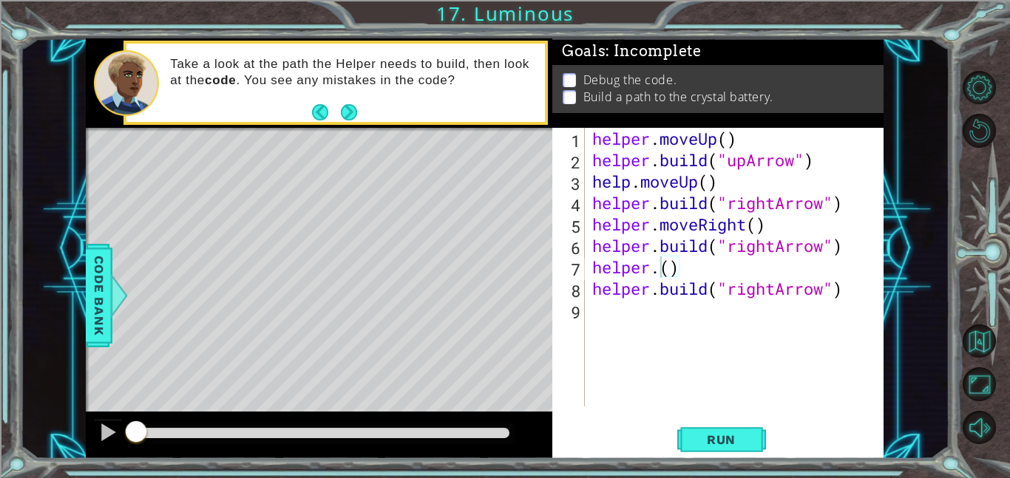
click at [462, 342] on div "Level Map" at bounding box center [427, 345] width 683 height 435
click at [661, 271] on div "helper . moveUp ( ) helper . build ( "upArrow" ) help . moveUp ( ) helper . bui…" at bounding box center [738, 289] width 299 height 322
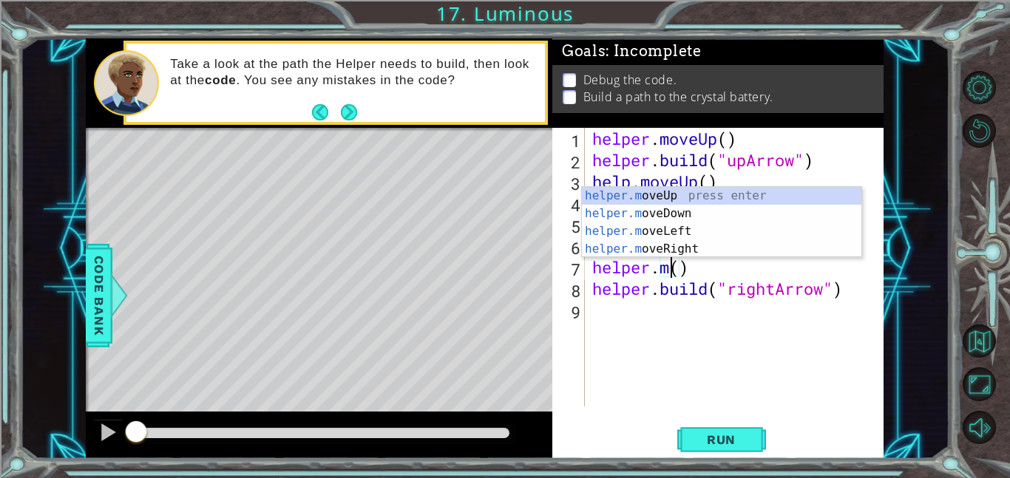
scroll to position [0, 4]
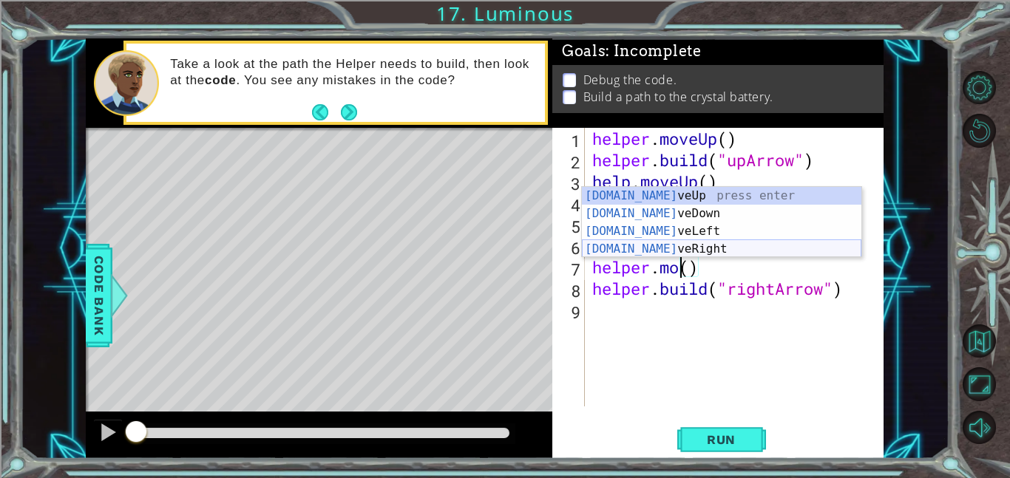
click at [695, 243] on div "[DOMAIN_NAME] veUp press enter [DOMAIN_NAME] veDown press enter [DOMAIN_NAME] v…" at bounding box center [721, 240] width 279 height 106
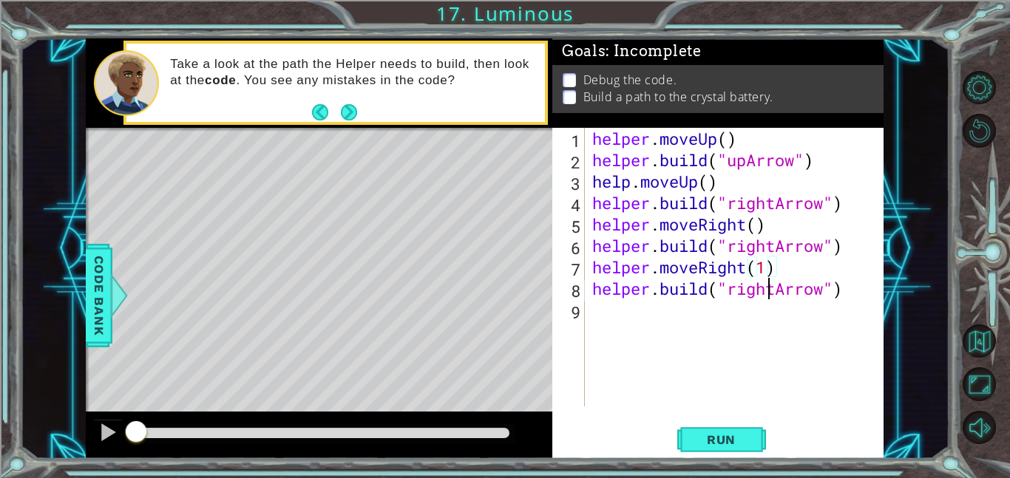
click at [770, 296] on div "helper . moveUp ( ) helper . build ( "upArrow" ) help . moveUp ( ) helper . bui…" at bounding box center [738, 289] width 299 height 322
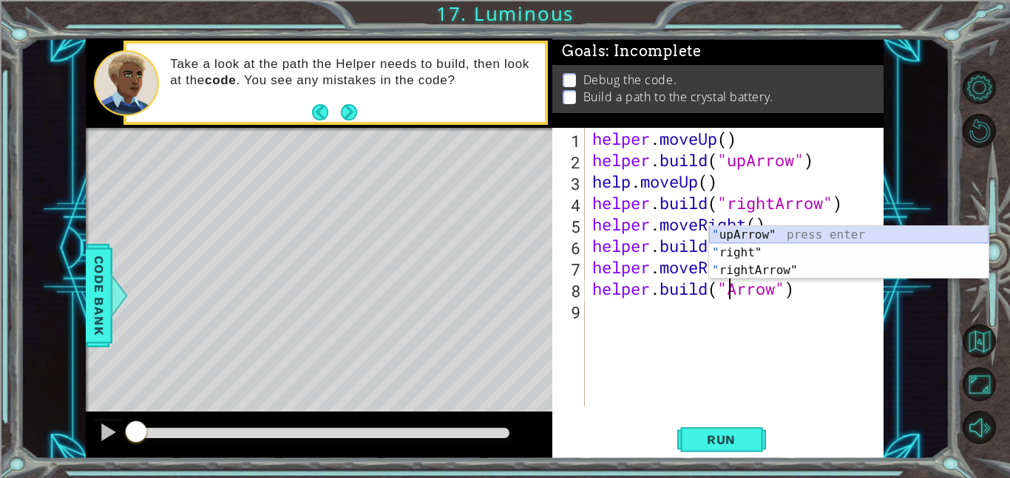
click at [760, 237] on div "" upArrow" press enter " right" press enter " rightArrow" press enter" at bounding box center [848, 270] width 279 height 89
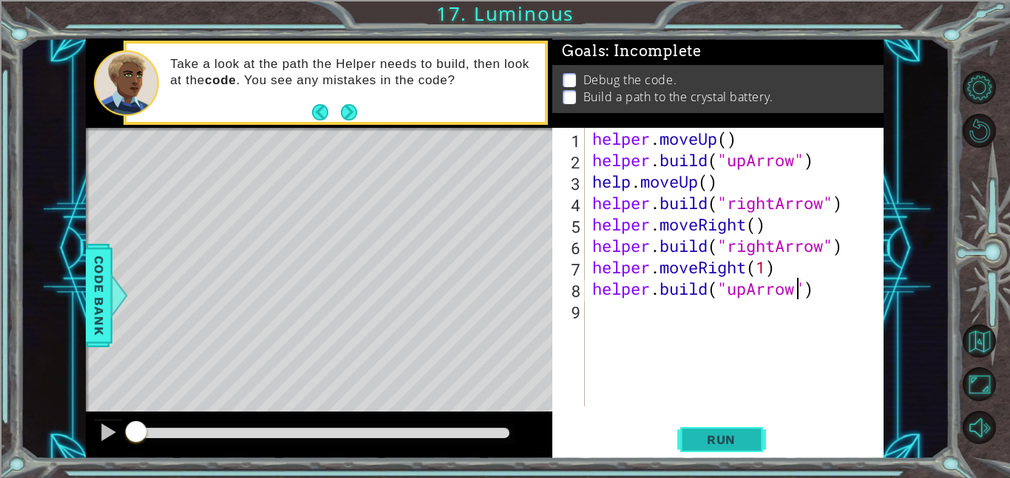
click at [725, 434] on span "Run" at bounding box center [721, 439] width 58 height 15
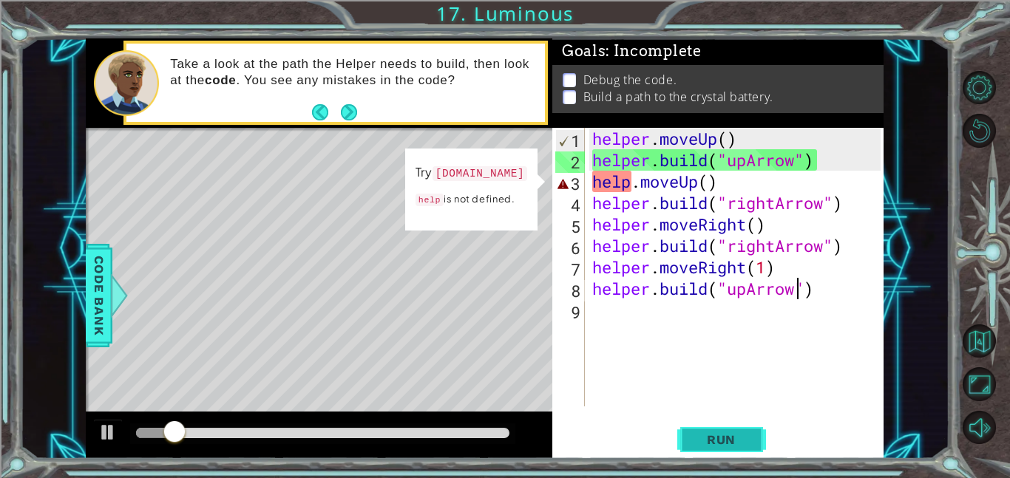
click at [730, 442] on span "Run" at bounding box center [721, 439] width 58 height 15
click at [629, 189] on div "helper . moveUp ( ) helper . build ( "upArrow" ) help . moveUp ( ) helper . bui…" at bounding box center [738, 289] width 299 height 322
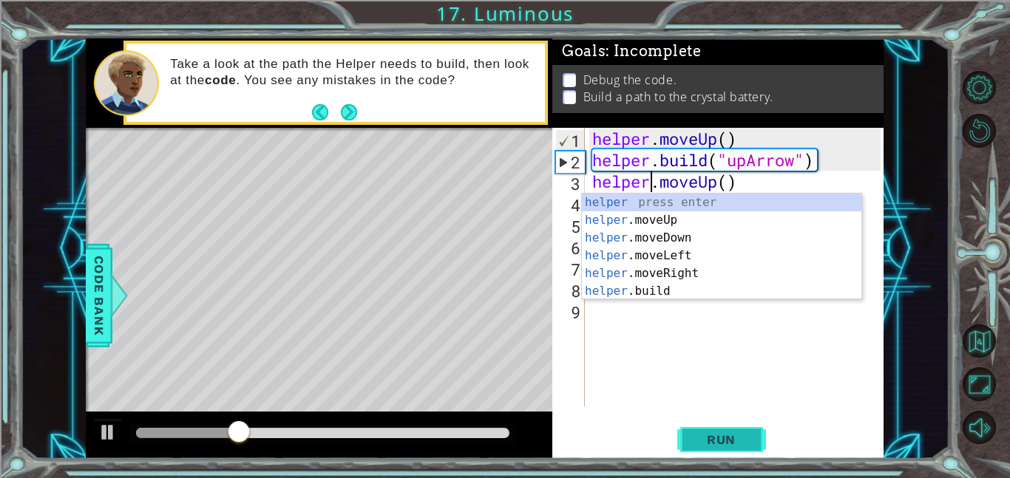
type textarea "helper.moveUp()"
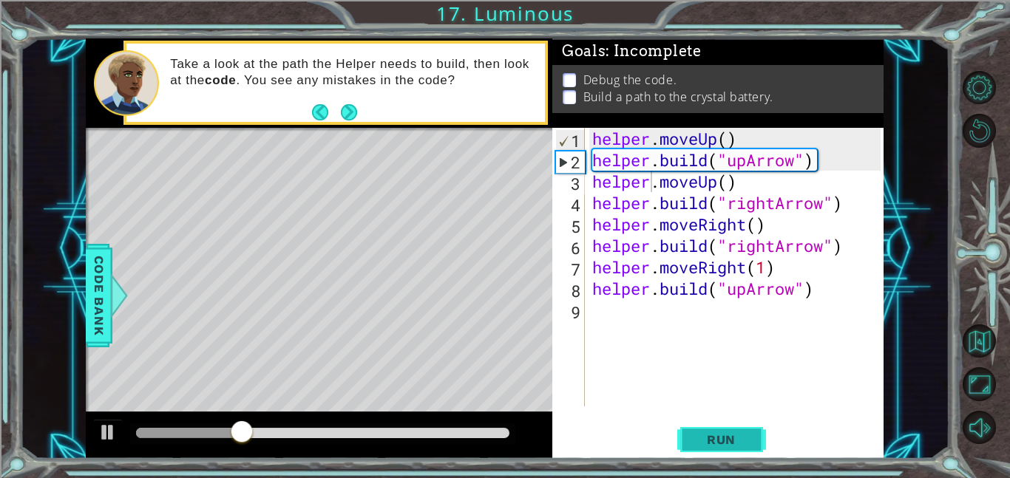
click at [716, 427] on button "Run" at bounding box center [721, 439] width 89 height 33
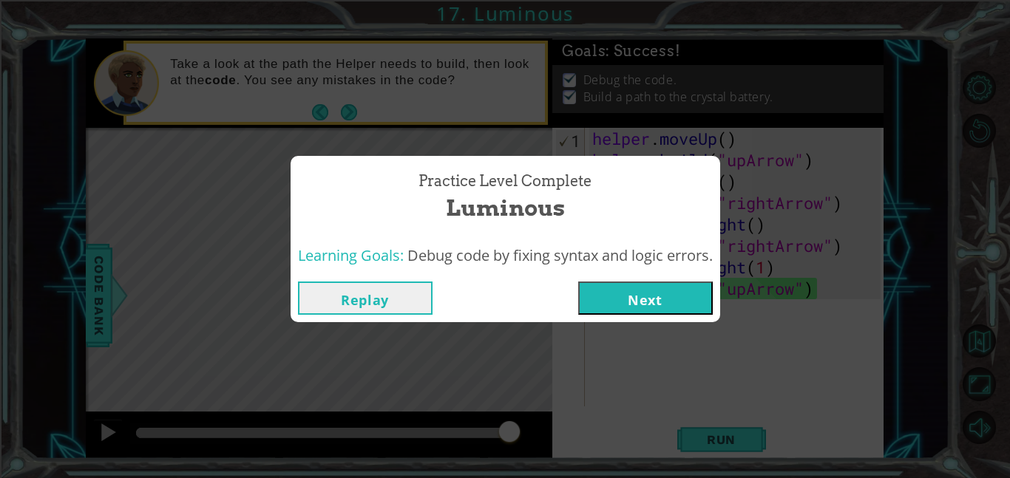
click at [627, 291] on button "Next" at bounding box center [645, 298] width 135 height 33
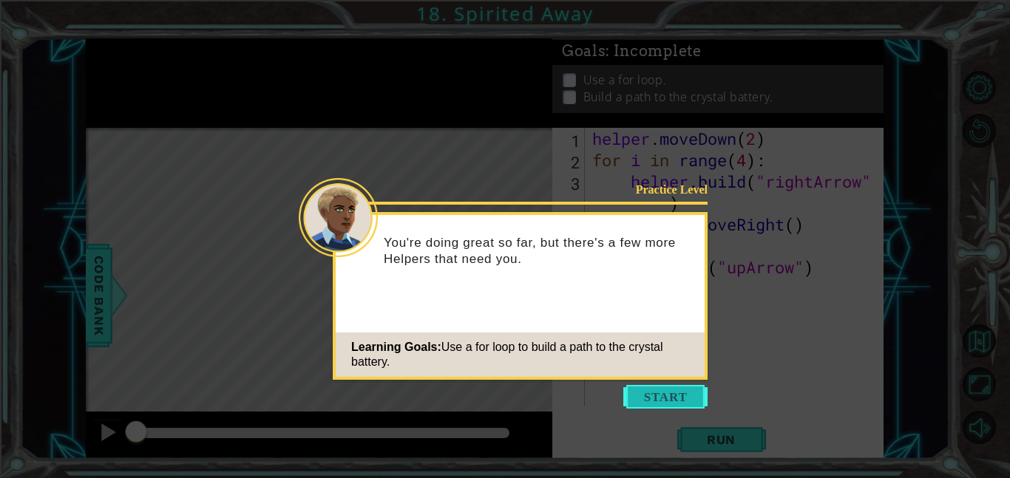
click at [665, 407] on button "Start" at bounding box center [665, 397] width 84 height 24
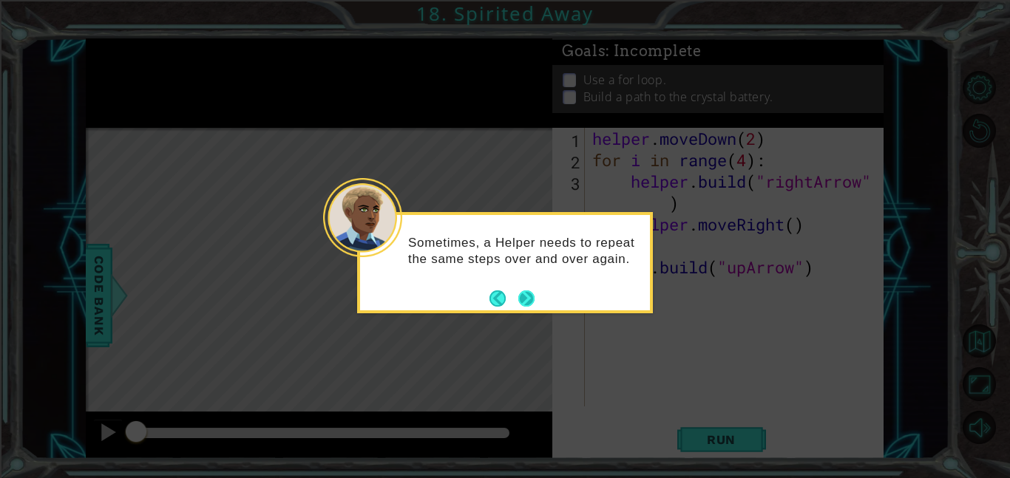
click at [526, 297] on button "Next" at bounding box center [526, 298] width 17 height 17
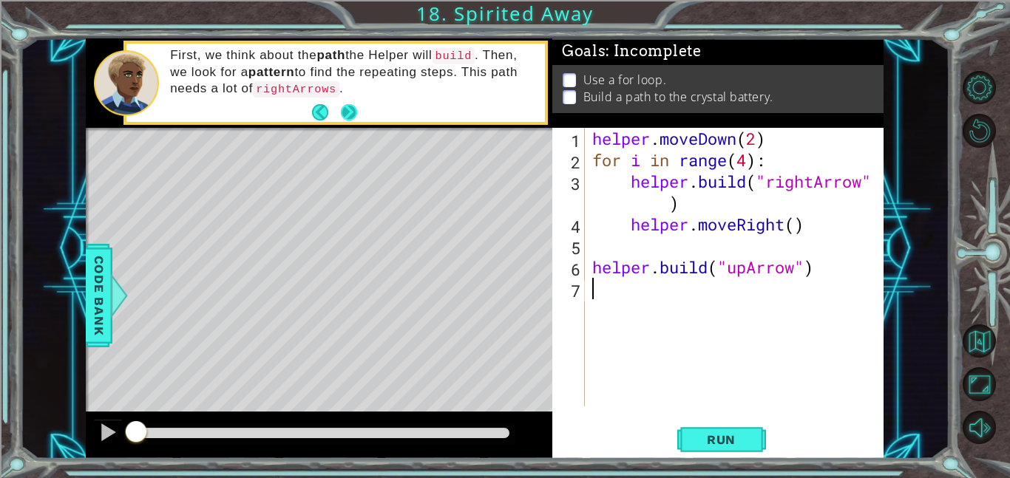
click at [350, 112] on button "Next" at bounding box center [348, 112] width 16 height 16
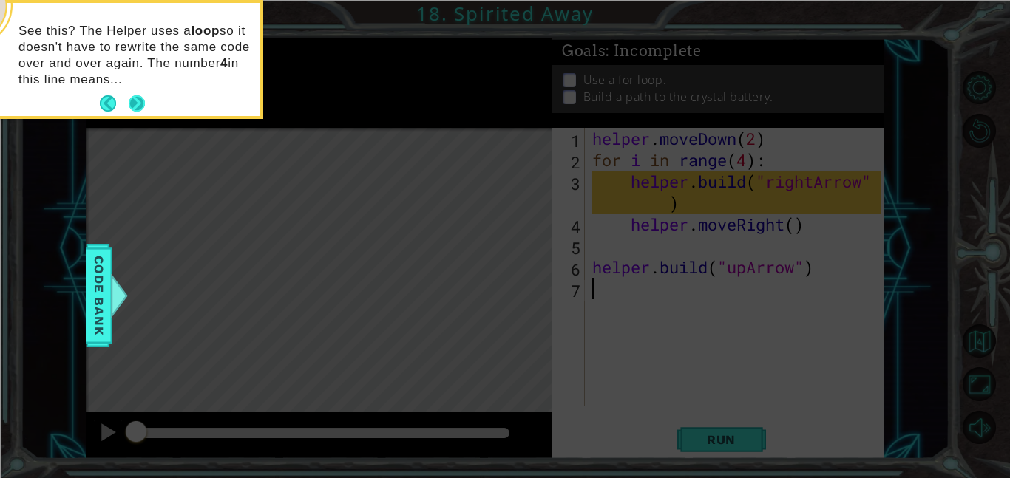
click at [135, 101] on button "Next" at bounding box center [137, 103] width 17 height 17
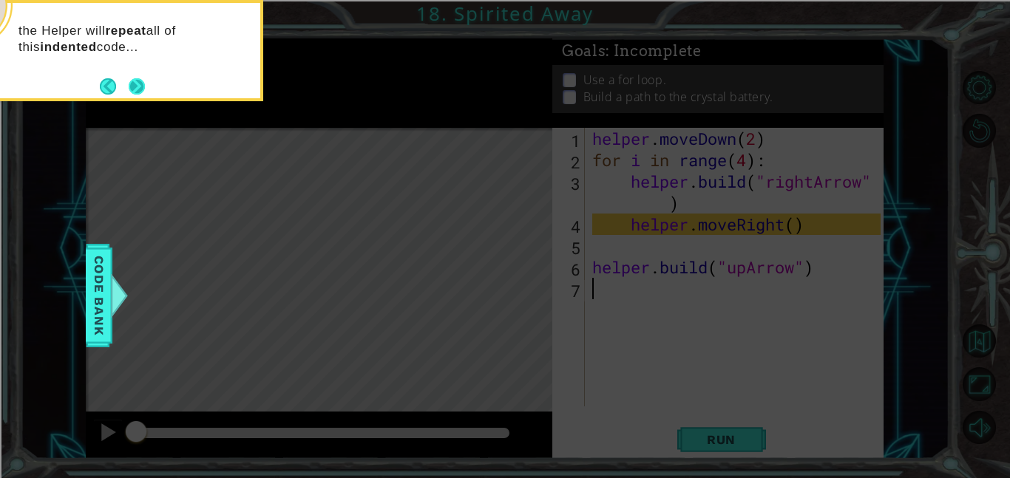
click at [145, 83] on button "Next" at bounding box center [137, 86] width 16 height 16
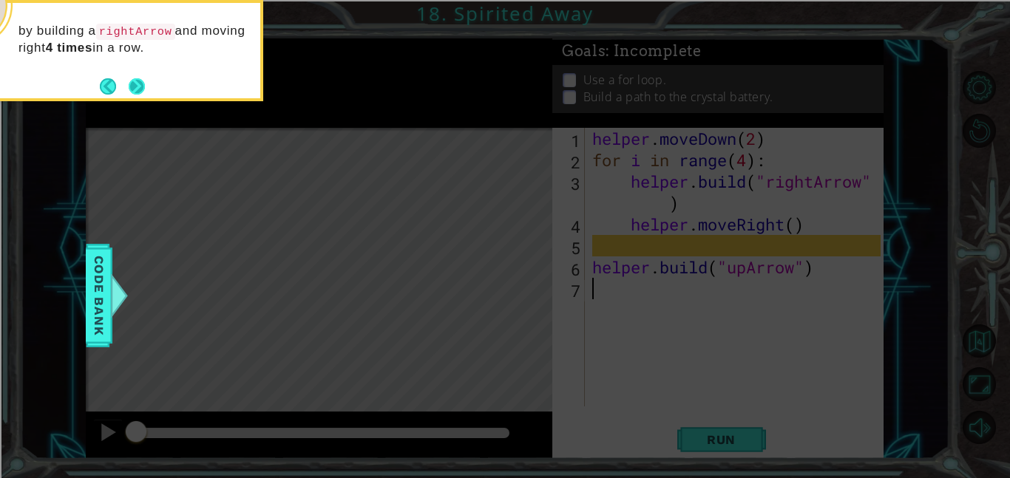
click at [145, 86] on button "Next" at bounding box center [137, 86] width 16 height 16
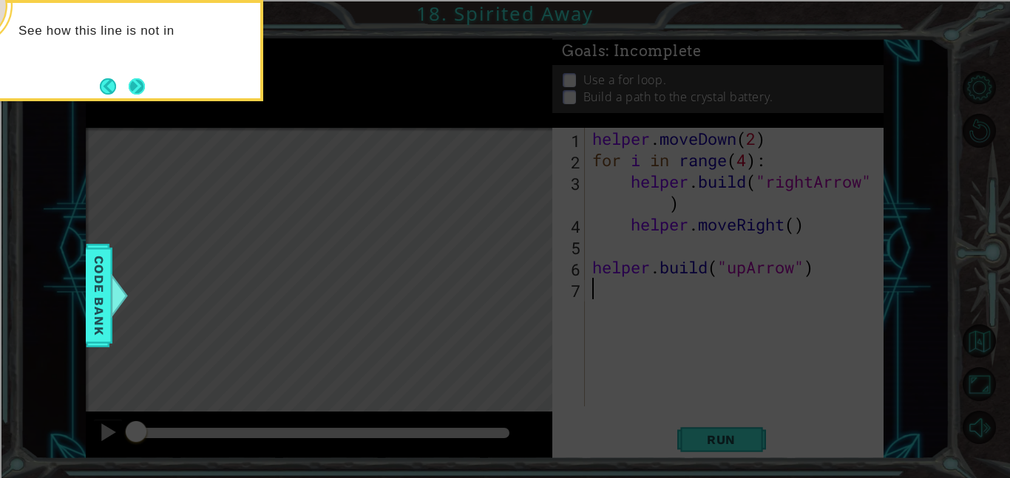
click at [135, 86] on button "Next" at bounding box center [137, 86] width 16 height 16
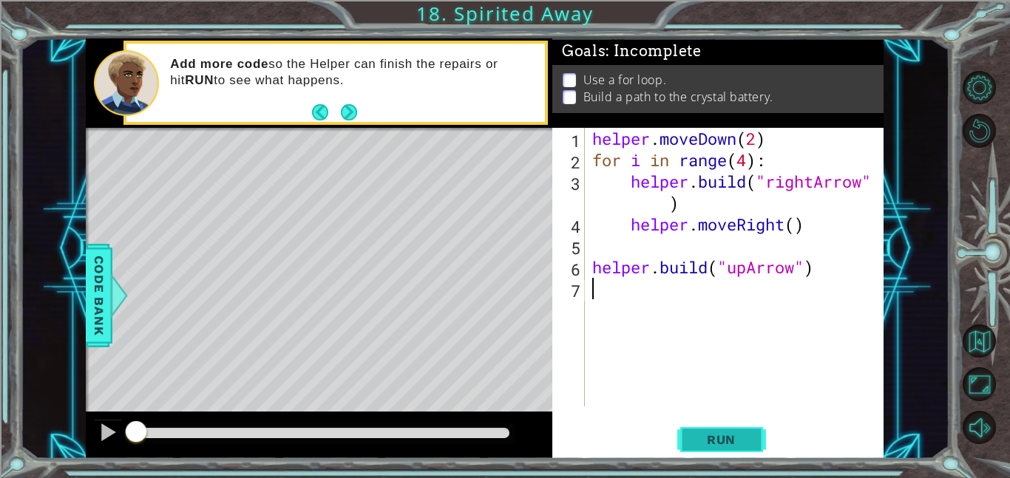
click at [710, 439] on span "Run" at bounding box center [721, 439] width 58 height 15
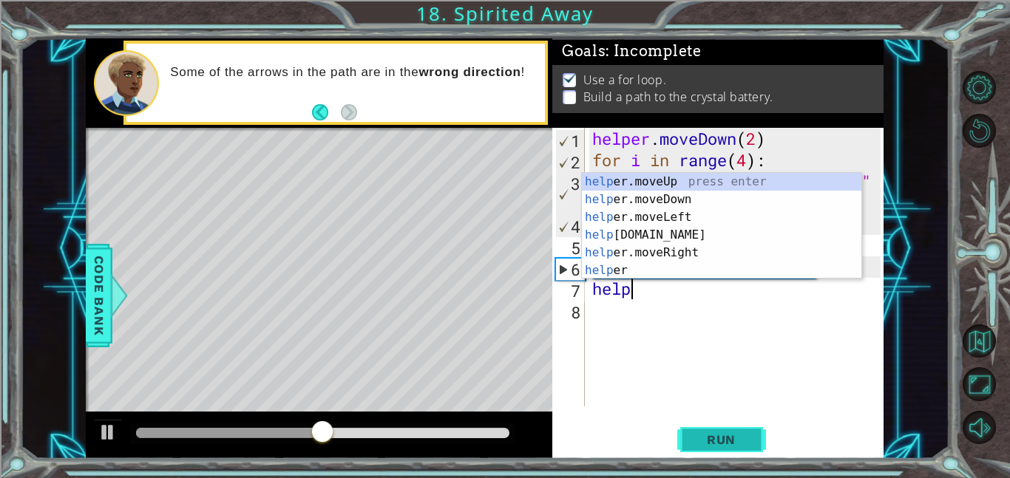
scroll to position [0, 1]
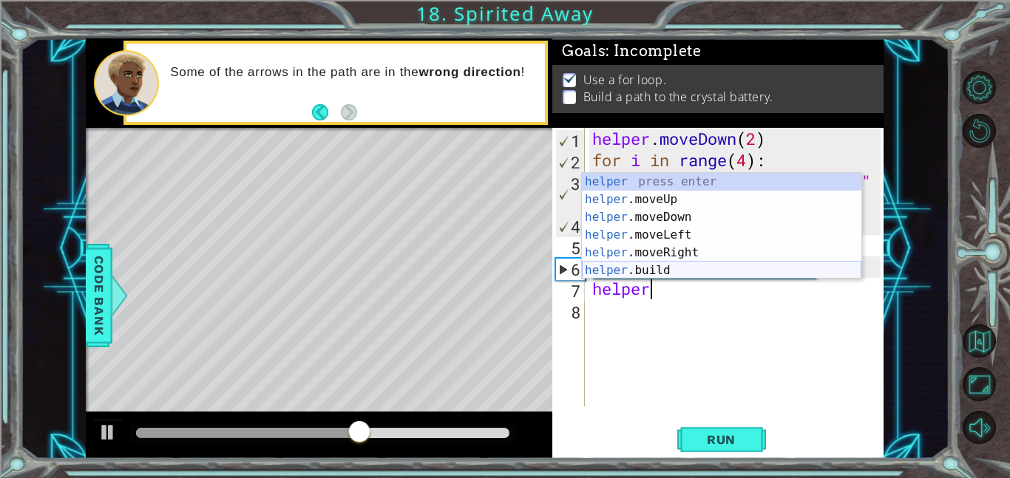
click at [650, 270] on div "helper press enter helper .moveUp press enter helper .moveDown press enter help…" at bounding box center [721, 244] width 279 height 142
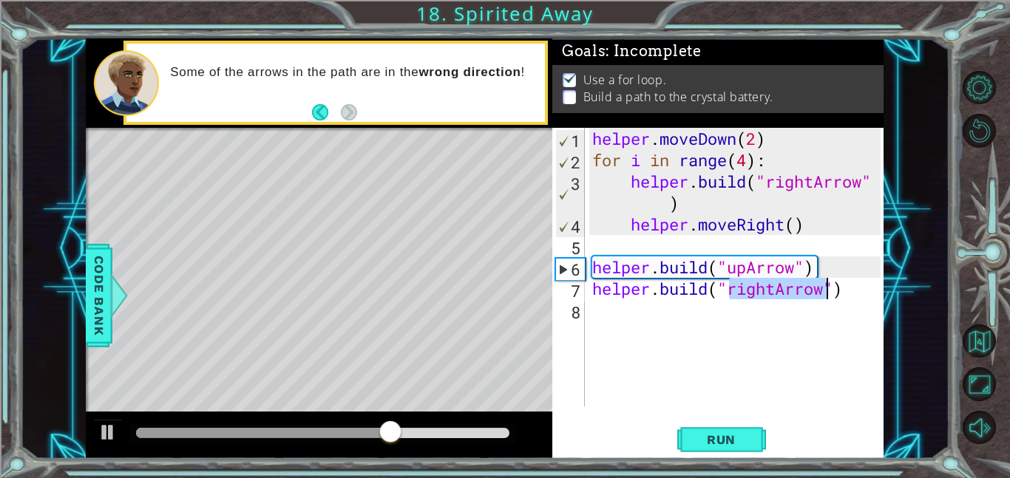
click at [773, 293] on div "helper . moveDown ( 2 ) for i in range ( 4 ) : helper . build ( "rightArrow" ) …" at bounding box center [734, 267] width 291 height 279
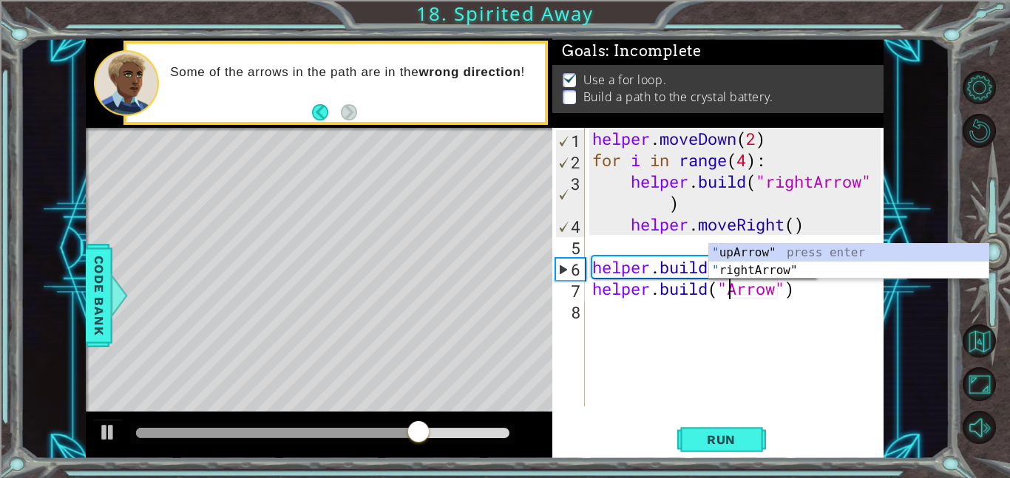
scroll to position [0, 7]
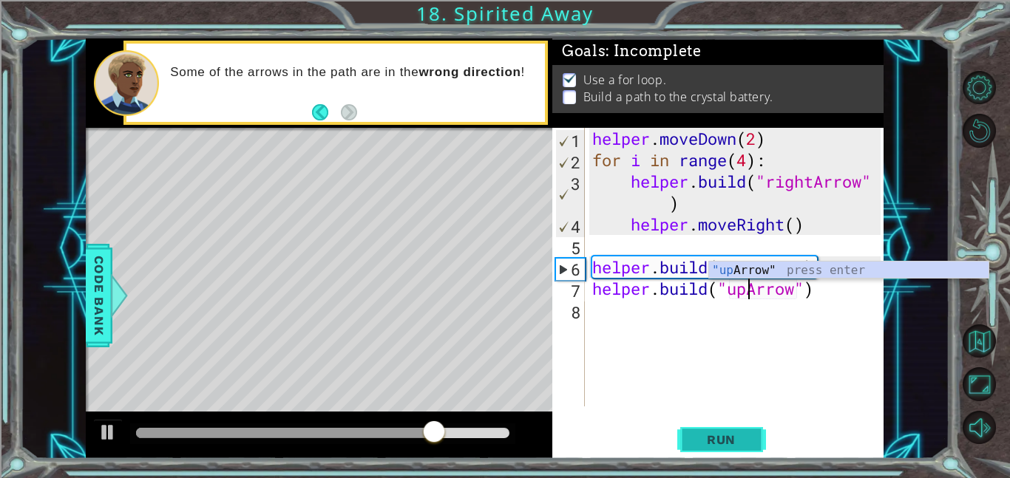
type textarea "[DOMAIN_NAME]("upArrow")"
click at [736, 441] on span "Run" at bounding box center [721, 439] width 58 height 15
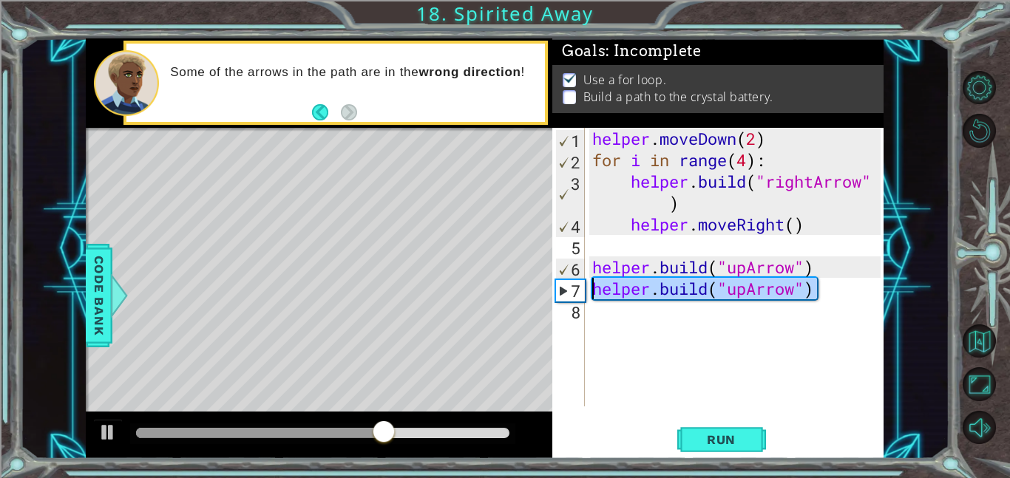
drag, startPoint x: 821, startPoint y: 292, endPoint x: 575, endPoint y: 291, distance: 246.2
click at [575, 291] on div "[DOMAIN_NAME]("upArrow") 1 2 3 4 5 6 7 8 helper . moveDown ( 2 ) for i in range…" at bounding box center [716, 267] width 328 height 279
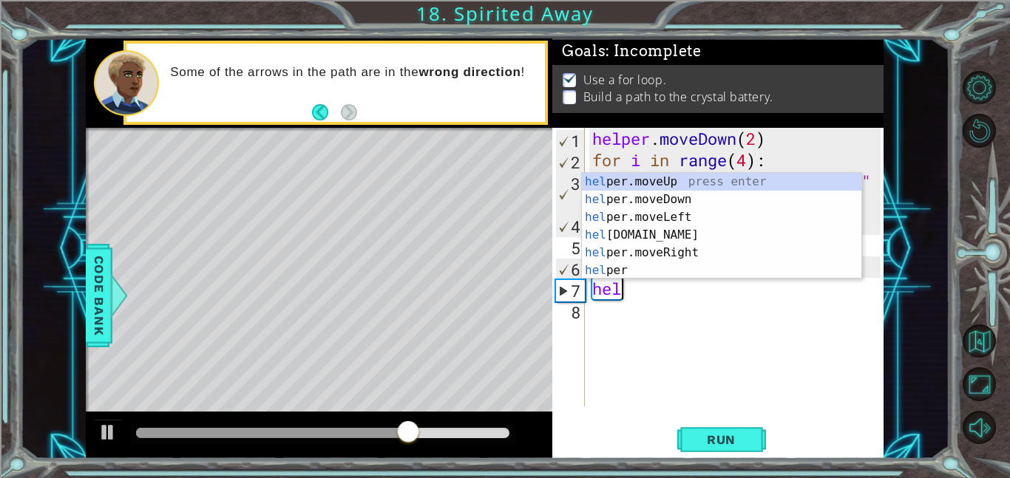
scroll to position [0, 1]
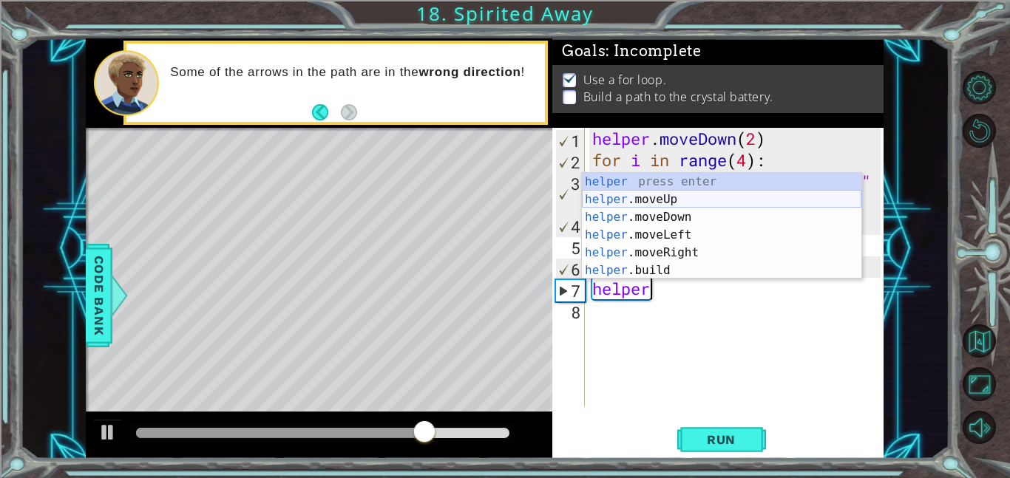
click at [658, 200] on div "helper press enter helper .moveUp press enter helper .moveDown press enter help…" at bounding box center [721, 244] width 279 height 142
type textarea "helper.moveUp(1)"
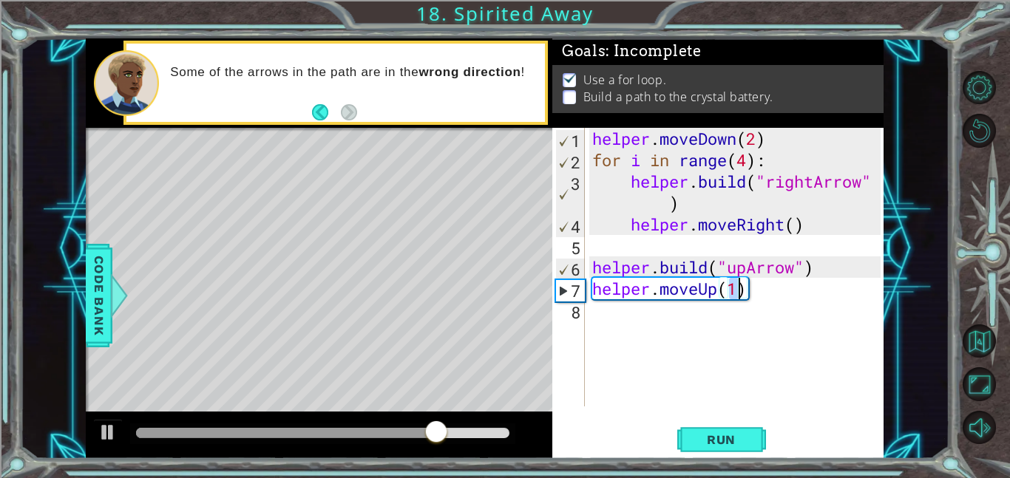
click at [684, 310] on div "helper . moveDown ( 2 ) for i in range ( 4 ) : helper . build ( "rightArrow" ) …" at bounding box center [738, 289] width 299 height 322
paste textarea "[DOMAIN_NAME]("upArrow")"
click at [684, 310] on div "helper . moveDown ( 2 ) for i in range ( 4 ) : helper . build ( "rightArrow" ) …" at bounding box center [738, 289] width 299 height 322
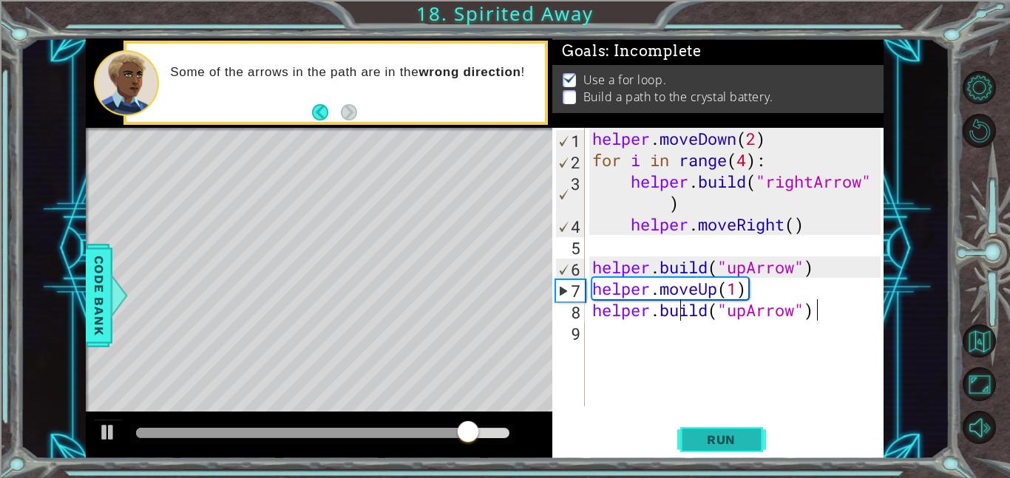
type textarea "[DOMAIN_NAME]("upArrow")"
click at [717, 435] on span "Run" at bounding box center [721, 439] width 58 height 15
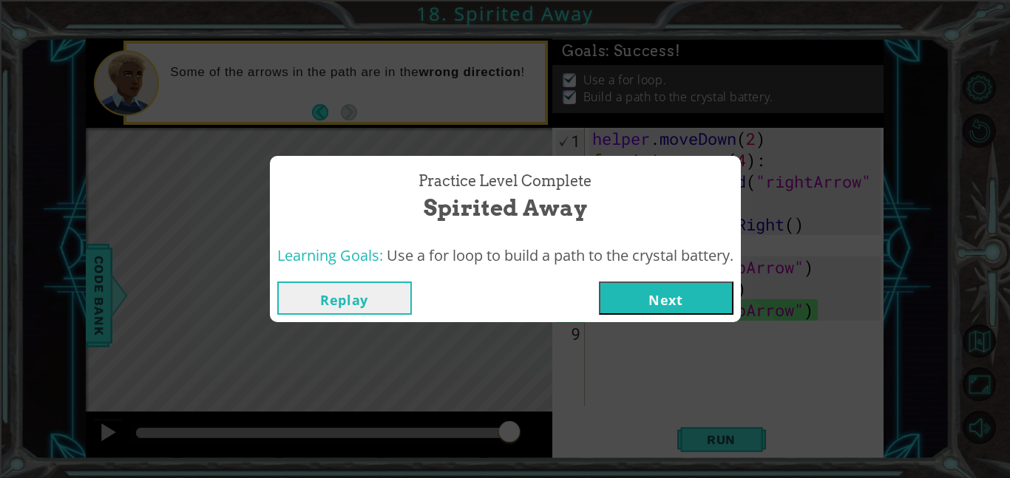
click at [687, 299] on button "Next" at bounding box center [666, 298] width 135 height 33
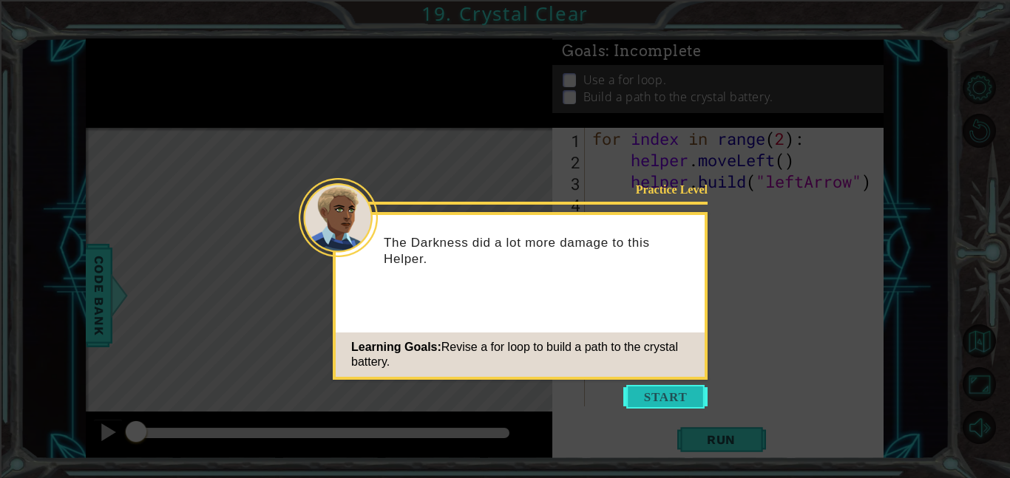
click at [688, 398] on button "Start" at bounding box center [665, 397] width 84 height 24
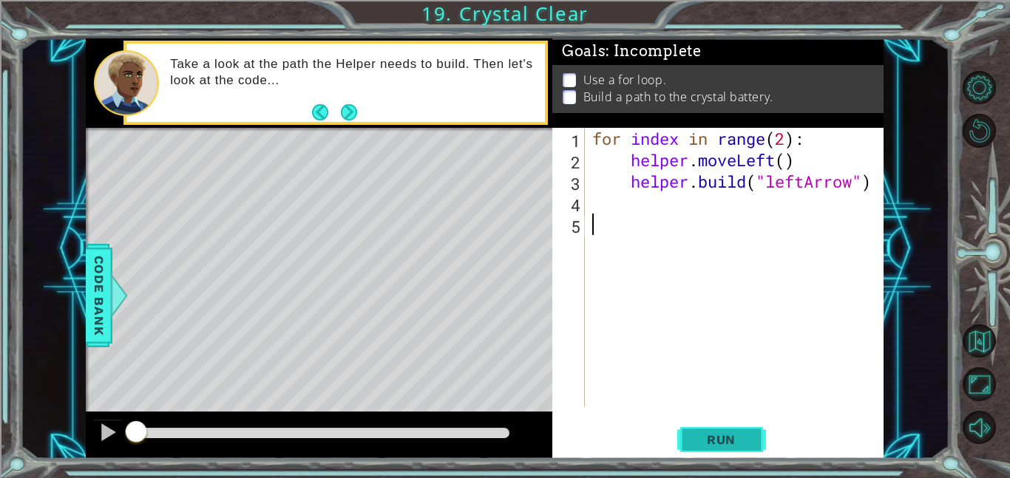
click at [743, 438] on span "Run" at bounding box center [721, 439] width 58 height 15
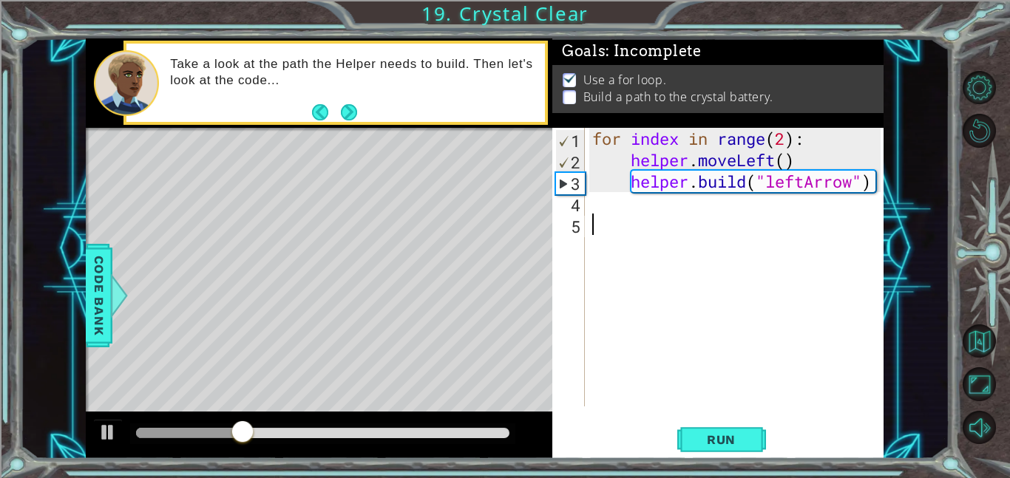
click at [678, 210] on div "for index in range ( 2 ) : helper . moveLeft ( ) helper . build ( "leftArrow" )" at bounding box center [738, 289] width 299 height 322
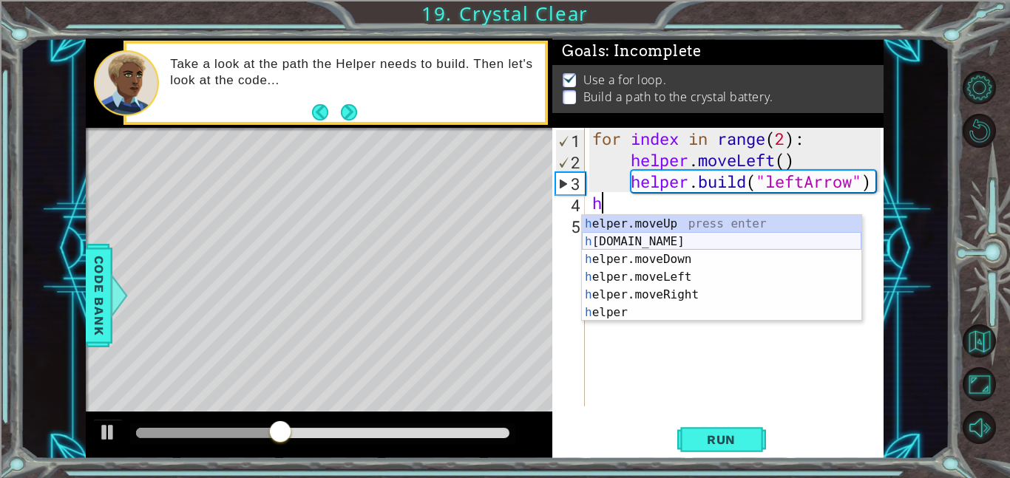
click at [656, 242] on div "h elper.moveUp press enter h [DOMAIN_NAME] press enter h elper.moveDown press e…" at bounding box center [721, 286] width 279 height 142
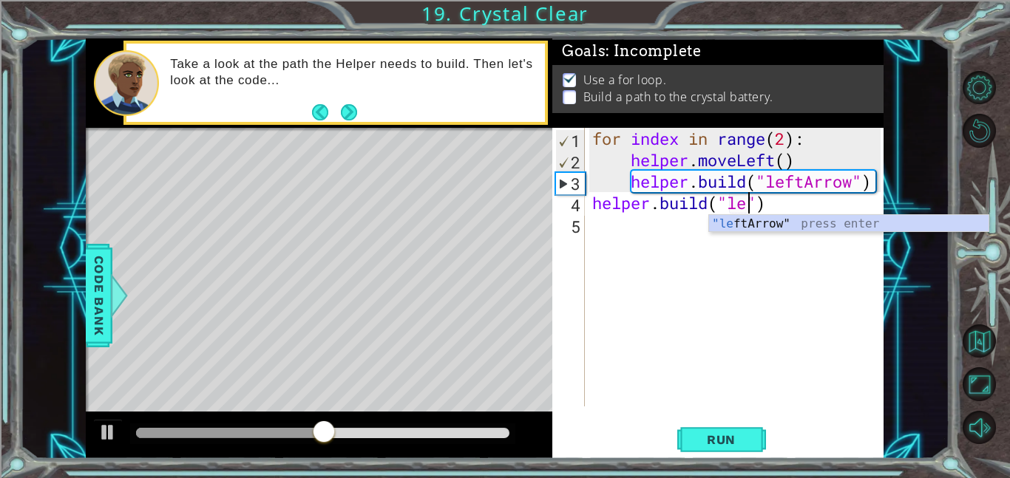
scroll to position [0, 7]
click at [834, 226] on div ""left Arrow" press enter" at bounding box center [848, 241] width 279 height 53
type textarea "[DOMAIN_NAME]("leftArrow")"
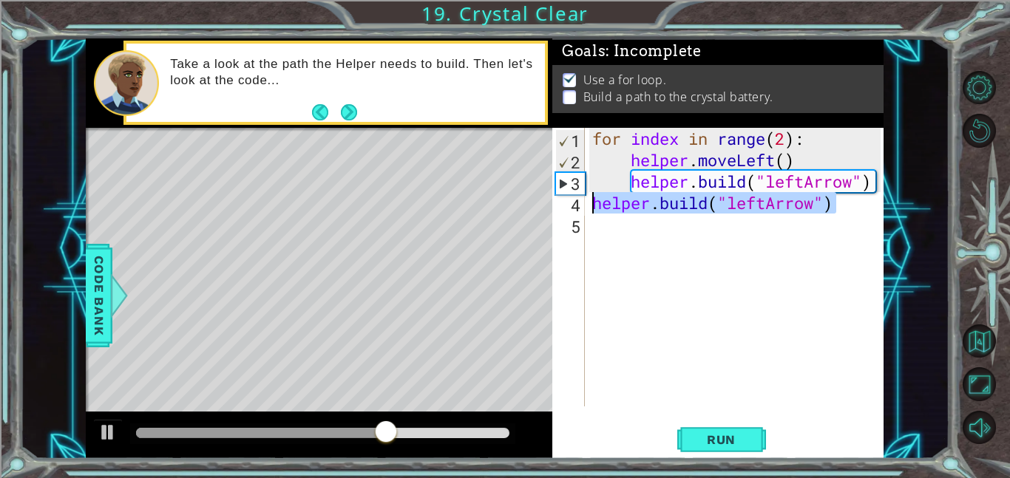
drag, startPoint x: 835, startPoint y: 211, endPoint x: 591, endPoint y: 202, distance: 244.2
click at [591, 202] on div "for index in range ( 2 ) : helper . moveLeft ( ) helper . build ( "leftArrow" )…" at bounding box center [738, 289] width 299 height 322
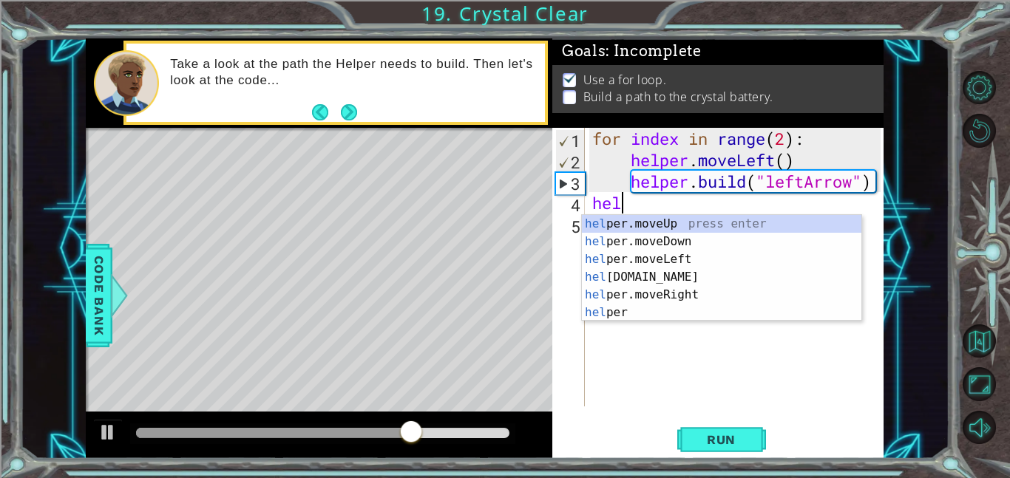
scroll to position [0, 1]
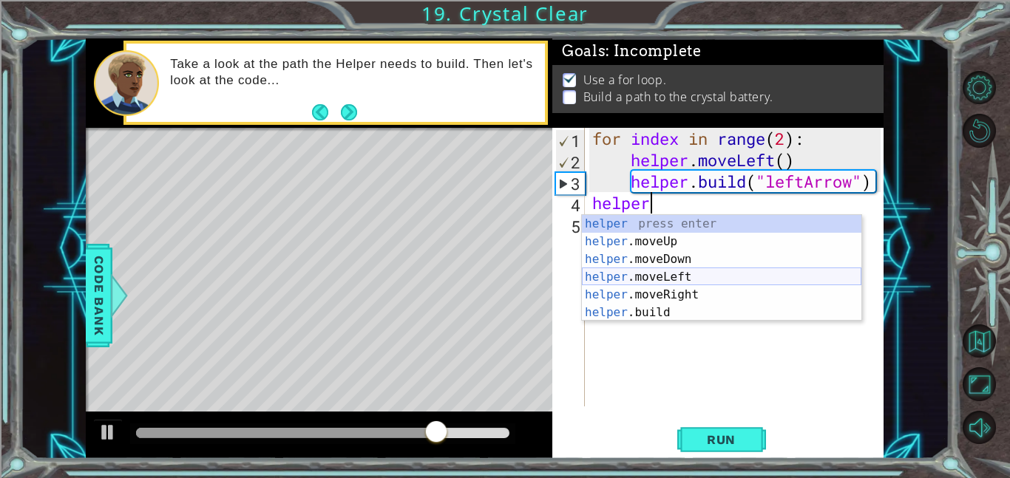
click at [664, 280] on div "helper press enter helper .moveUp press enter helper .moveDown press enter help…" at bounding box center [721, 286] width 279 height 142
type textarea "helper.moveLeft(1)"
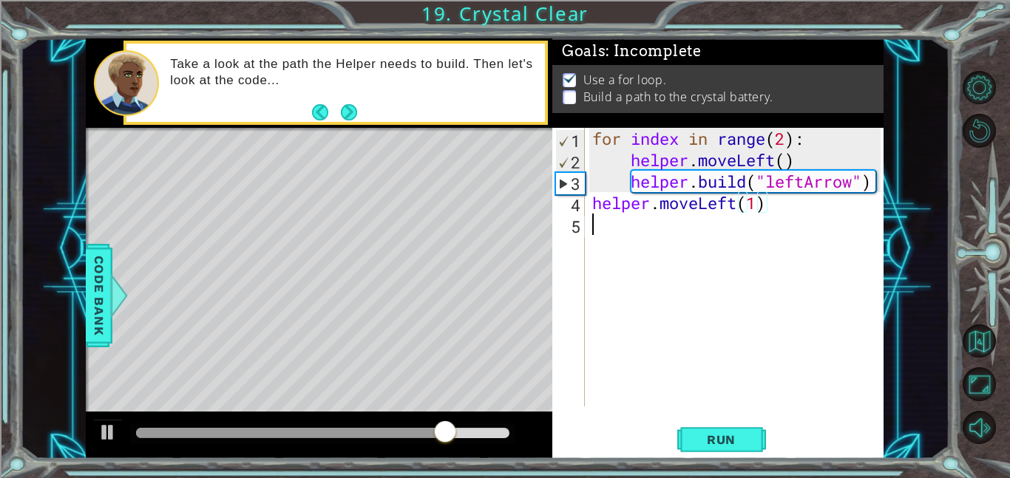
click at [658, 238] on div "for index in range ( 2 ) : helper . moveLeft ( ) helper . build ( "leftArrow" )…" at bounding box center [738, 289] width 299 height 322
paste textarea "[DOMAIN_NAME]("leftArrow")"
type textarea "[DOMAIN_NAME]("leftArrow")"
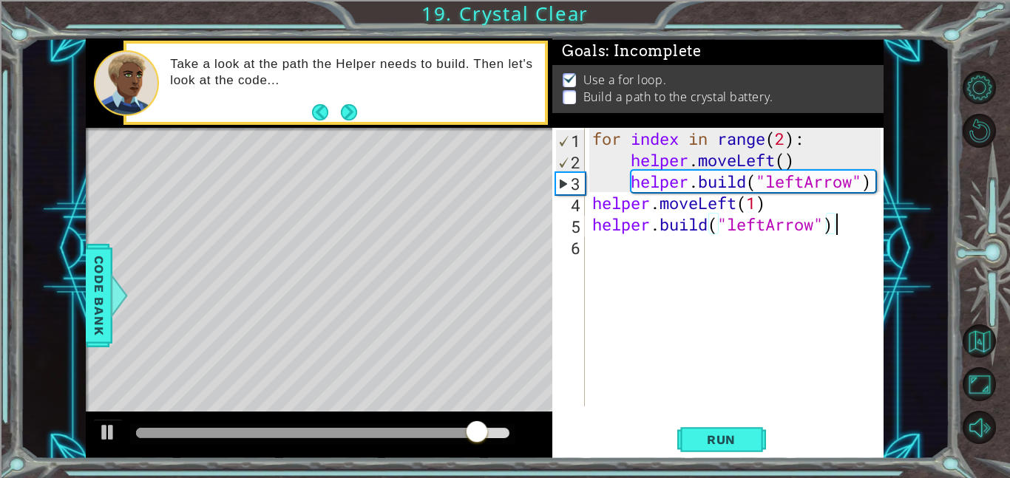
click at [661, 247] on div "for index in range ( 2 ) : helper . moveLeft ( ) helper . build ( "leftArrow" )…" at bounding box center [738, 289] width 299 height 322
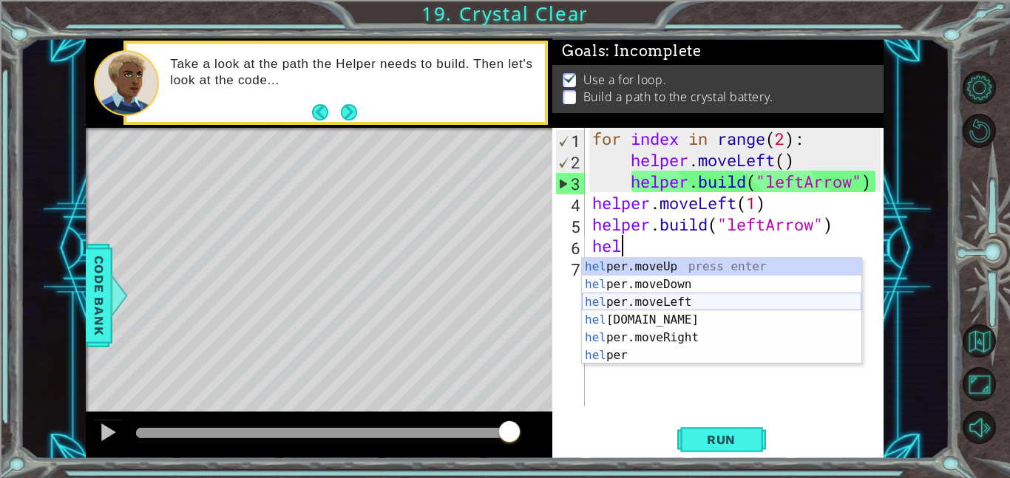
click at [671, 303] on div "hel per.moveUp press enter hel per.moveDown press enter hel per.moveLeft press …" at bounding box center [721, 329] width 279 height 142
type textarea "helper.moveLeft(1)"
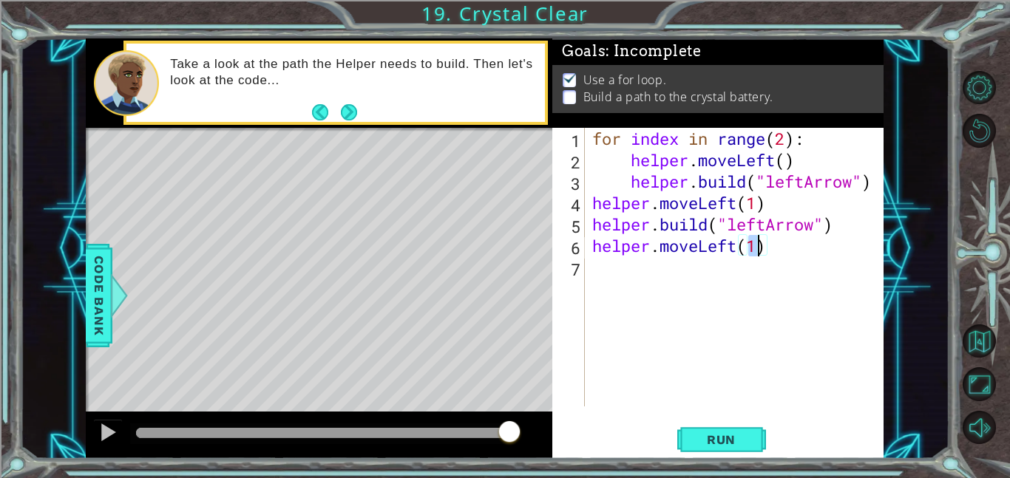
click at [670, 288] on div "for index in range ( 2 ) : helper . moveLeft ( ) helper . build ( "leftArrow" )…" at bounding box center [738, 289] width 299 height 322
paste textarea "[DOMAIN_NAME]("leftArrow")"
type textarea "[DOMAIN_NAME]("leftArrow")"
click at [673, 290] on div "for index in range ( 2 ) : helper . moveLeft ( ) helper . build ( "leftArrow" )…" at bounding box center [738, 289] width 299 height 322
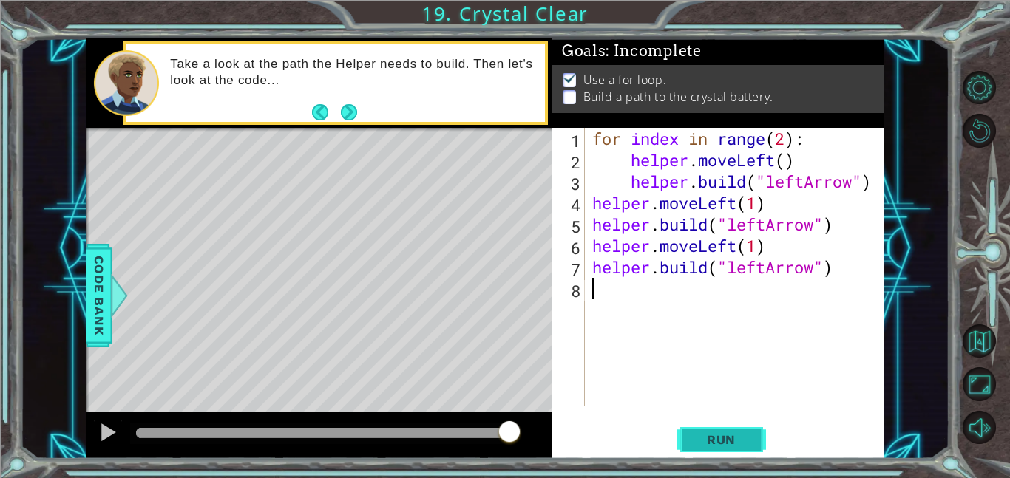
click at [740, 435] on span "Run" at bounding box center [721, 439] width 58 height 15
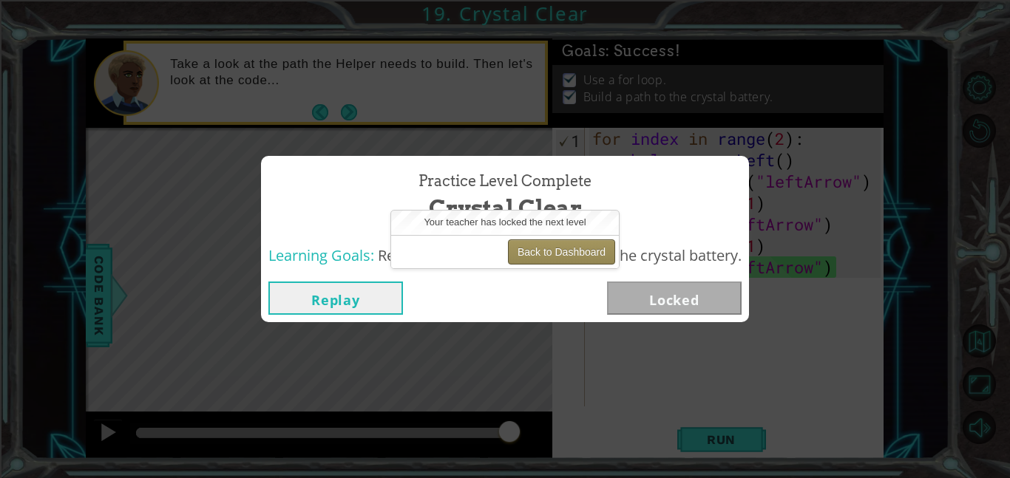
click at [580, 251] on button "Back to Dashboard" at bounding box center [561, 252] width 107 height 25
click at [541, 255] on button "Back to Dashboard" at bounding box center [561, 252] width 107 height 25
click at [528, 249] on button "Back to Dashboard" at bounding box center [561, 252] width 107 height 25
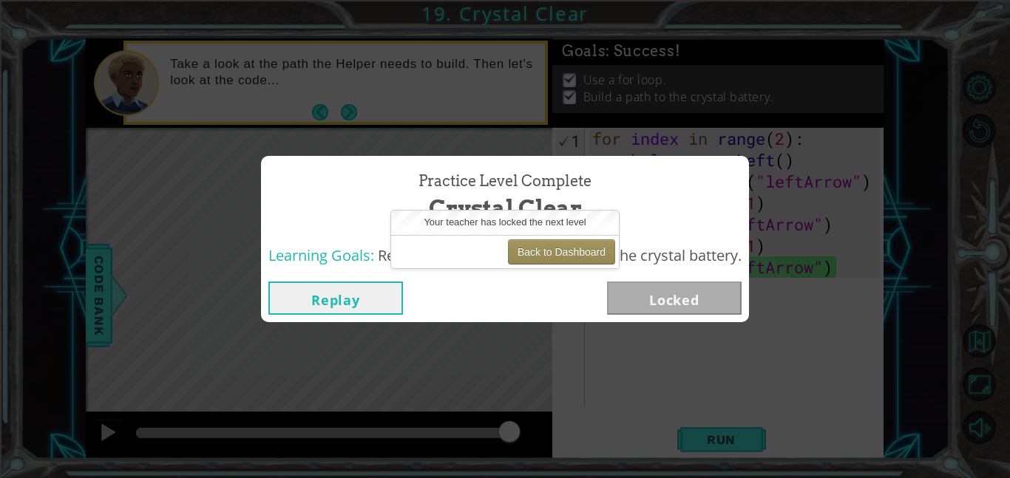
click at [588, 227] on div "Your teacher has locked the next level" at bounding box center [505, 223] width 228 height 24
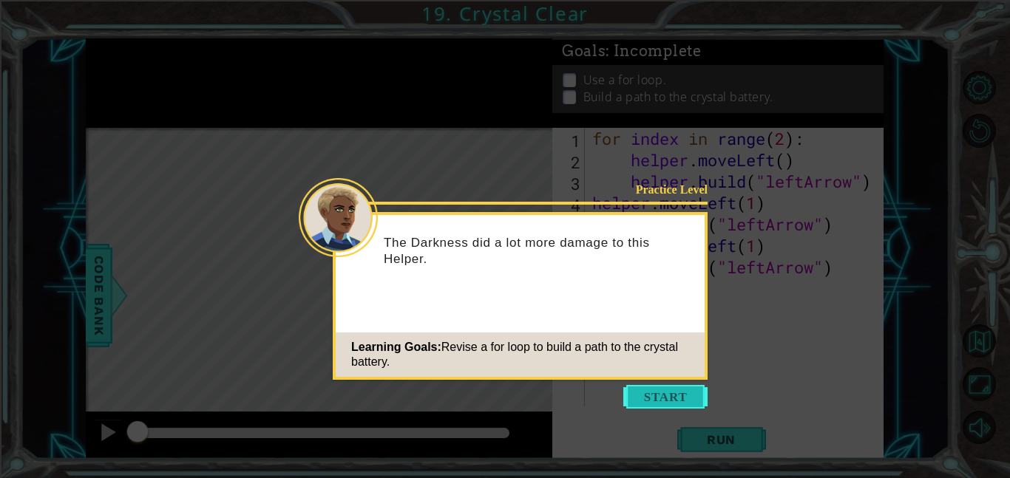
click at [688, 391] on button "Start" at bounding box center [665, 397] width 84 height 24
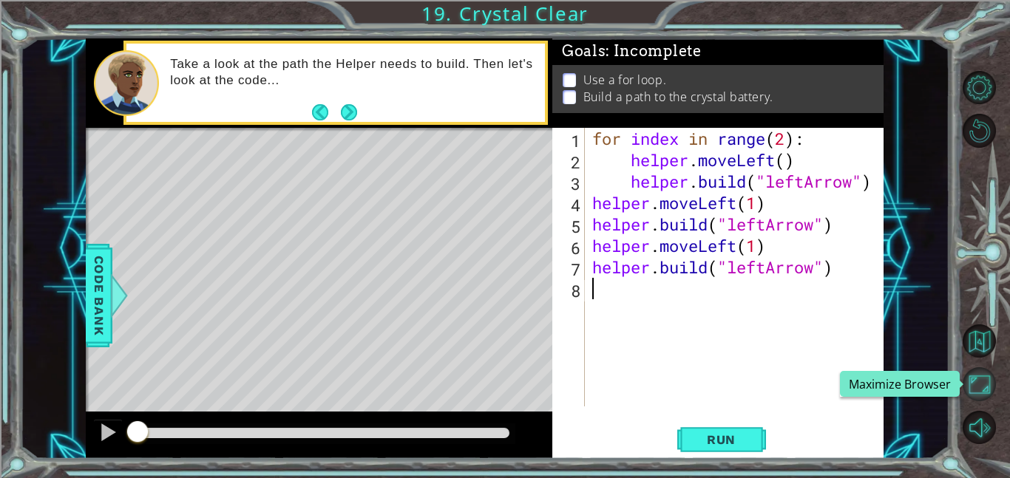
click at [992, 390] on button "Maximize Browser" at bounding box center [979, 383] width 33 height 33
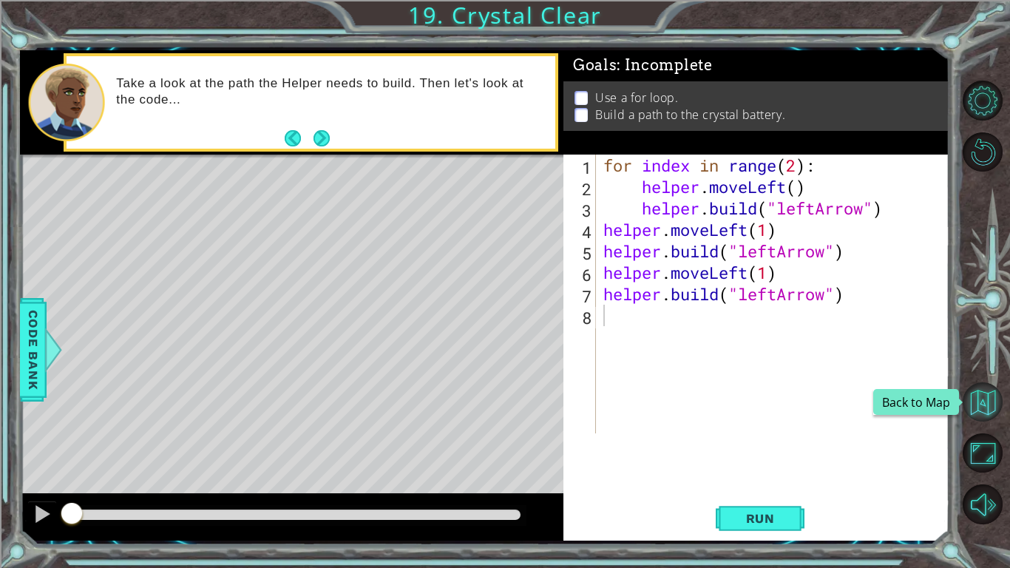
click at [987, 405] on button "Back to Map" at bounding box center [983, 402] width 40 height 40
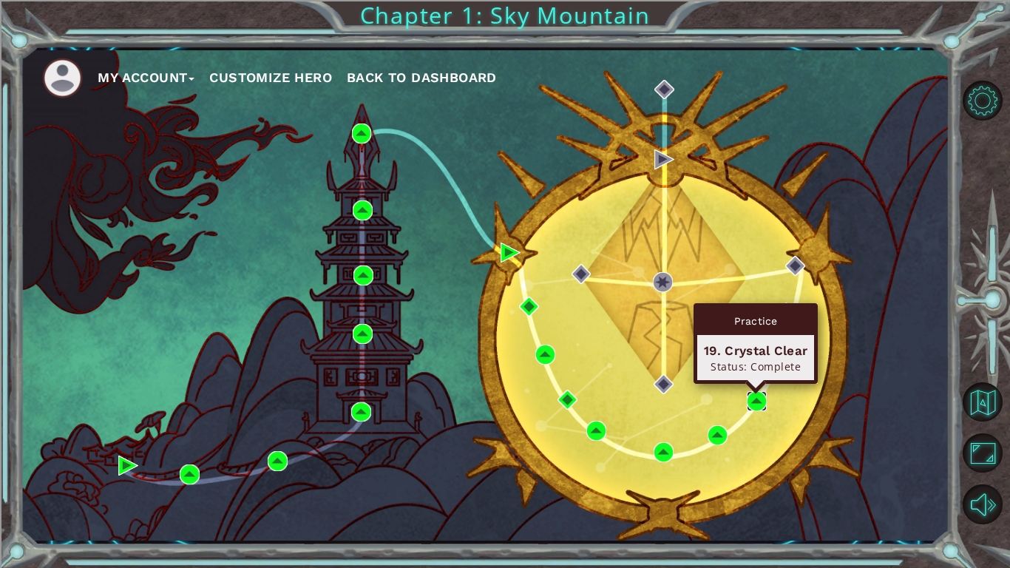
click at [764, 394] on img at bounding box center [757, 401] width 20 height 20
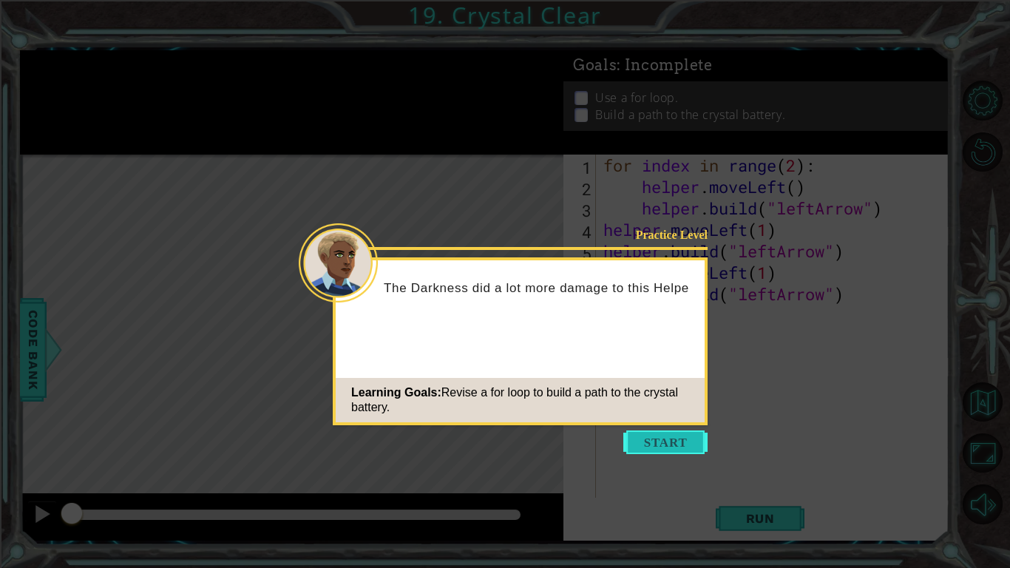
click at [662, 447] on button "Start" at bounding box center [665, 442] width 84 height 24
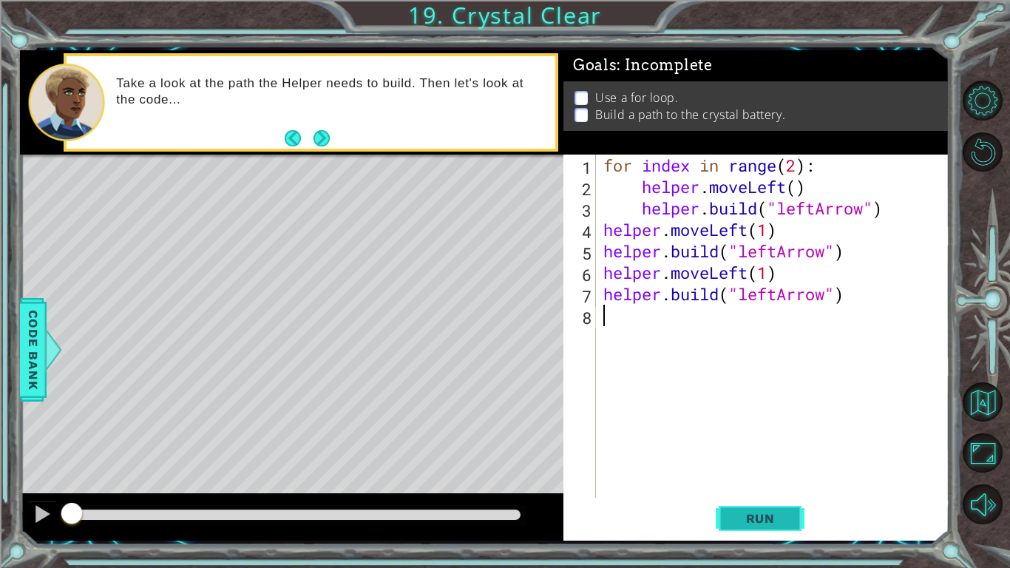
click at [781, 478] on button "Run" at bounding box center [760, 518] width 89 height 38
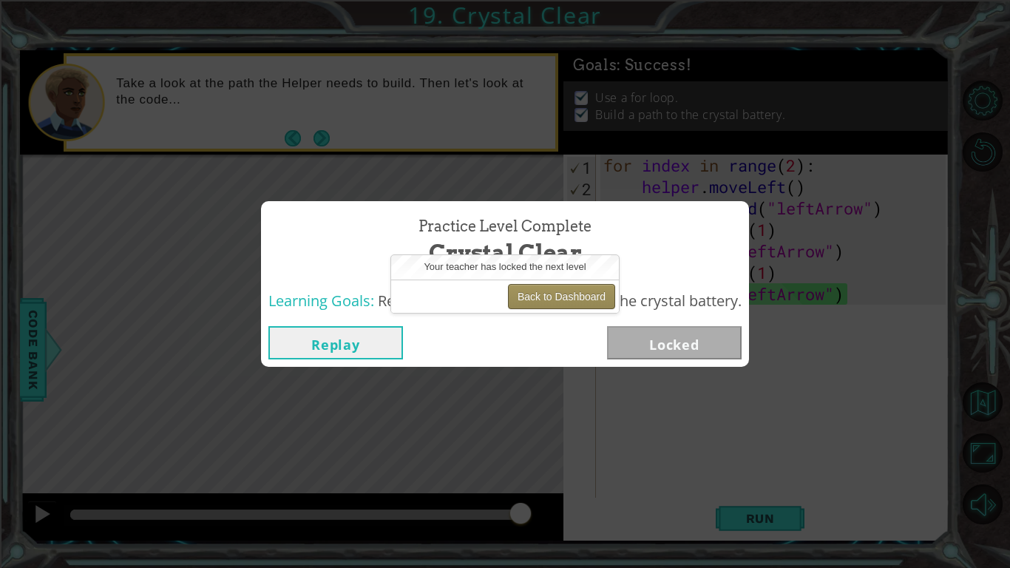
click at [549, 294] on button "Back to Dashboard" at bounding box center [561, 296] width 107 height 25
click at [575, 333] on div "Replay Locked" at bounding box center [504, 342] width 473 height 33
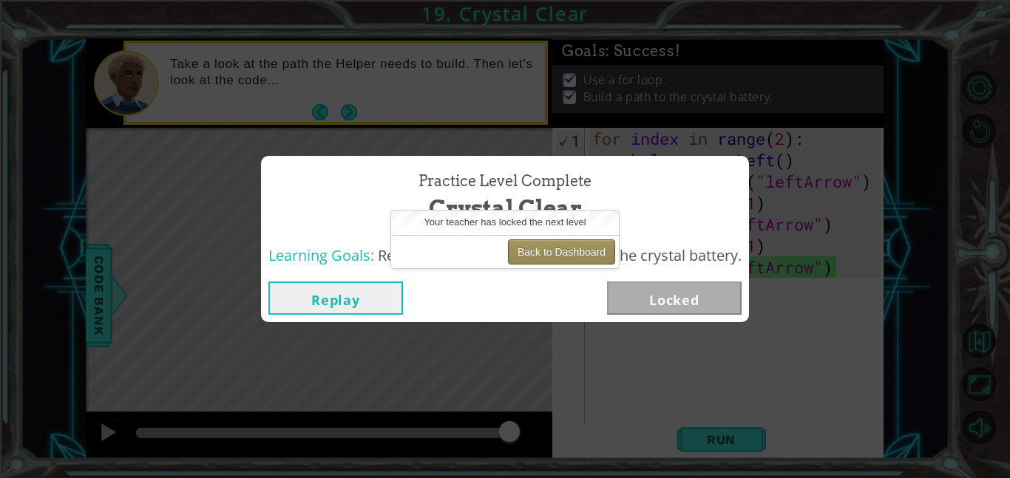
click at [536, 254] on button "Back to Dashboard" at bounding box center [561, 252] width 107 height 25
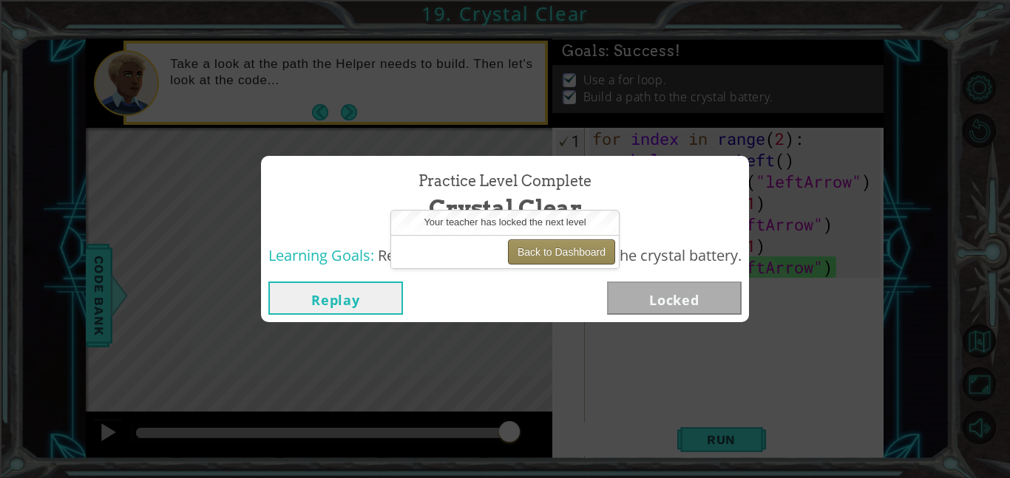
click at [536, 254] on button "Back to Dashboard" at bounding box center [561, 252] width 107 height 25
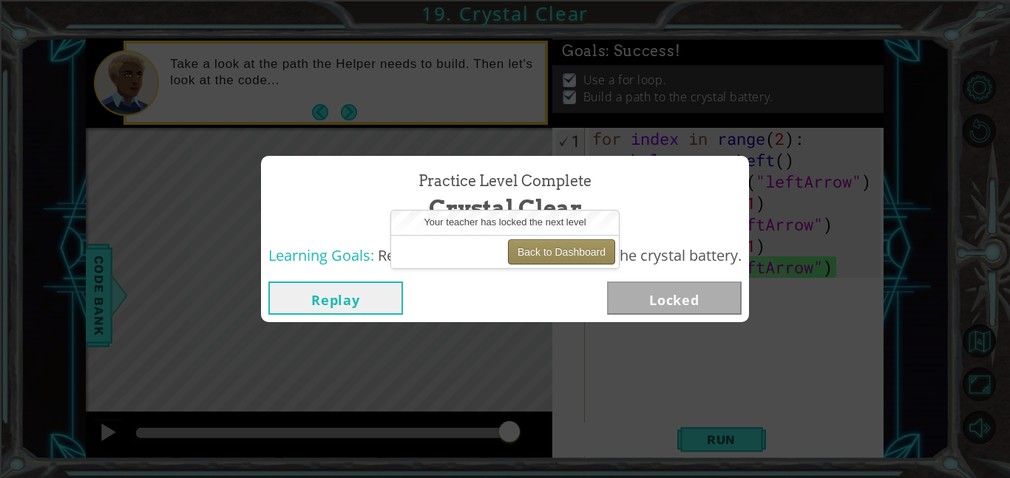
click at [536, 254] on button "Back to Dashboard" at bounding box center [561, 252] width 107 height 25
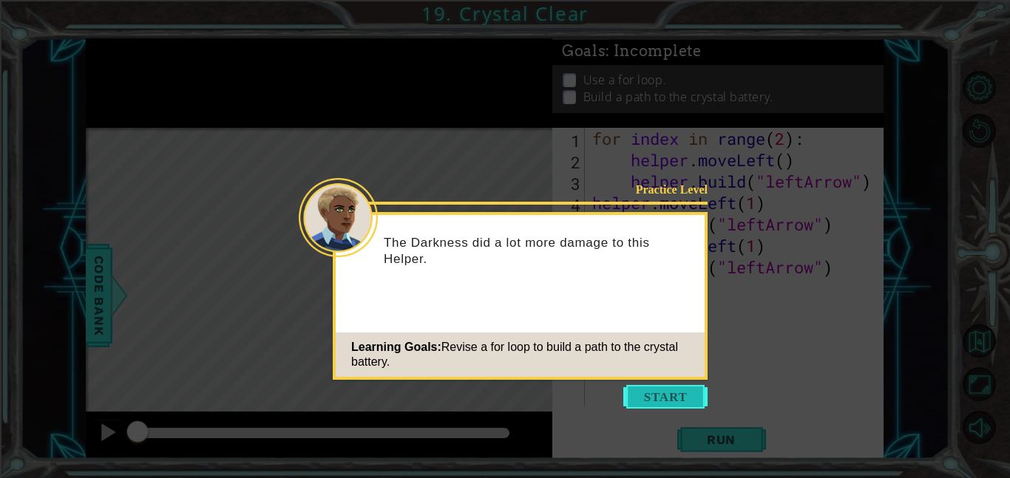
click at [692, 393] on button "Start" at bounding box center [665, 397] width 84 height 24
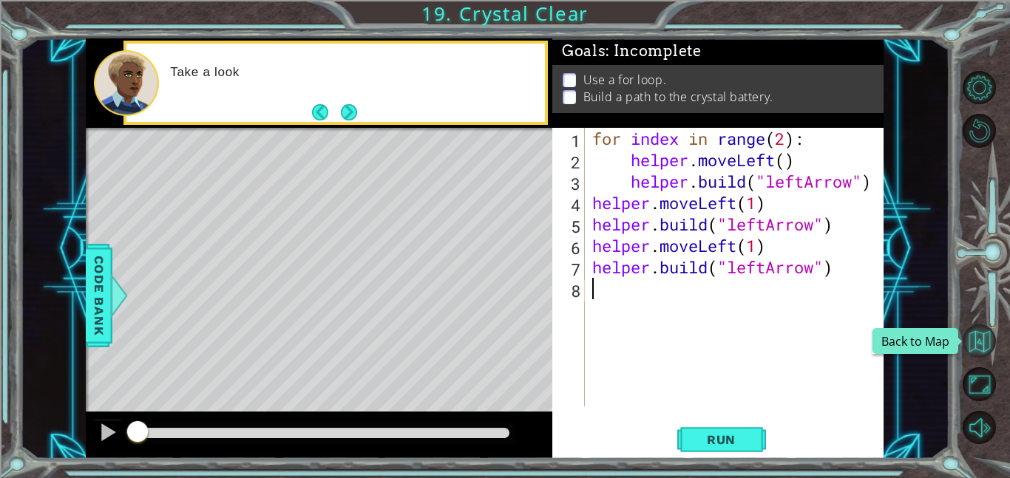
click at [986, 336] on button "Back to Map" at bounding box center [979, 341] width 33 height 33
